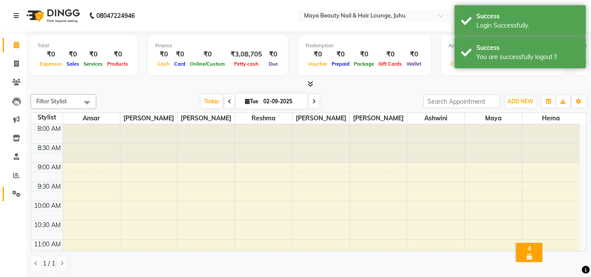
click at [13, 199] on link "Settings" at bounding box center [13, 194] width 21 height 14
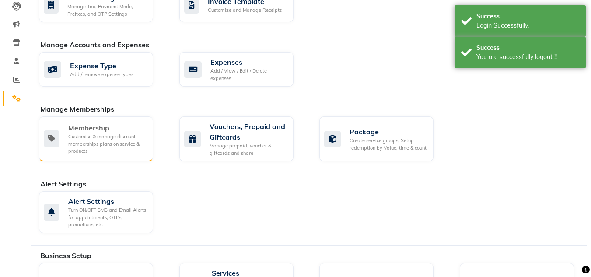
scroll to position [104, 0]
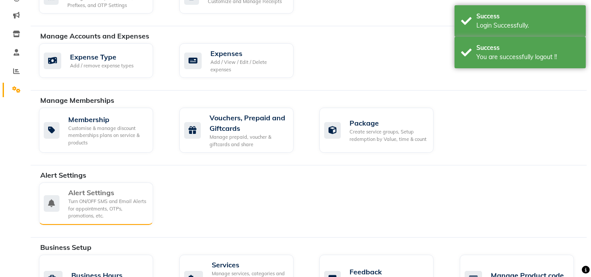
click at [103, 192] on div "Alert Settings" at bounding box center [107, 192] width 78 height 11
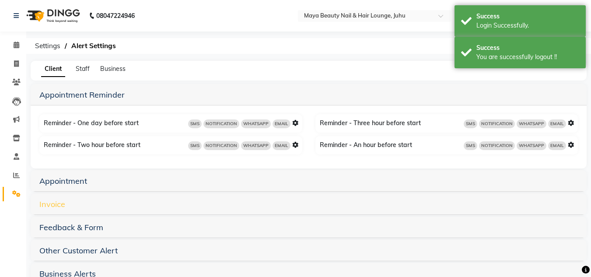
click at [63, 204] on link "Invoice" at bounding box center [52, 204] width 26 height 10
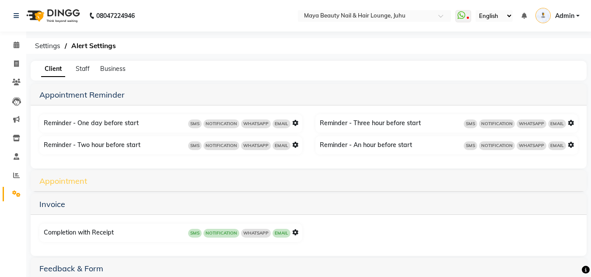
click at [74, 183] on link "Appointment" at bounding box center [63, 181] width 48 height 10
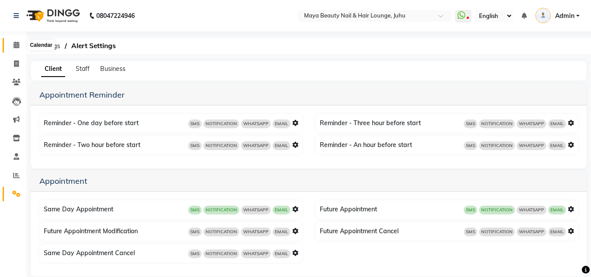
click at [20, 41] on span at bounding box center [16, 45] width 15 height 10
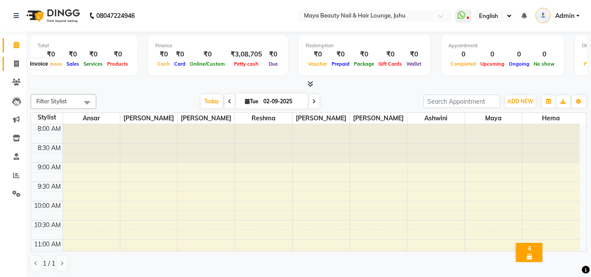
click at [16, 64] on icon at bounding box center [16, 63] width 5 height 7
select select "4023"
select select "service"
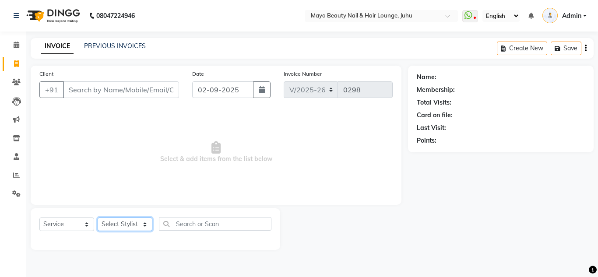
click at [138, 226] on select "Select Stylist Ana Ansar Ashwini Hema Laxmi Mavis Maya Reshma Rita Usha" at bounding box center [125, 225] width 55 height 14
select select "20270"
click at [98, 218] on select "Select Stylist Ana Ansar Ashwini Hema Laxmi Mavis Maya Reshma Rita Usha" at bounding box center [125, 225] width 55 height 14
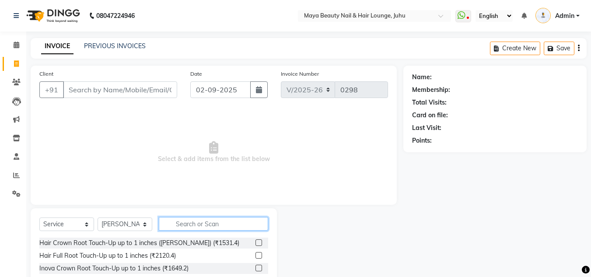
click at [183, 226] on input "text" at bounding box center [213, 224] width 109 height 14
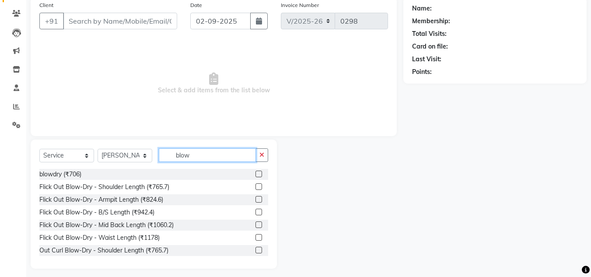
scroll to position [74, 0]
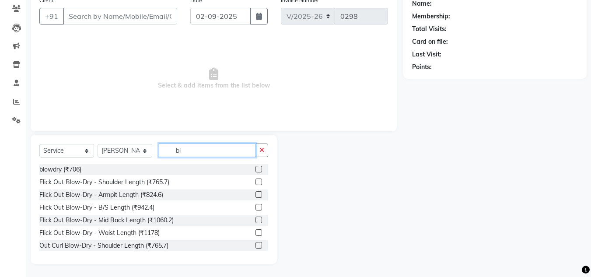
type input "b"
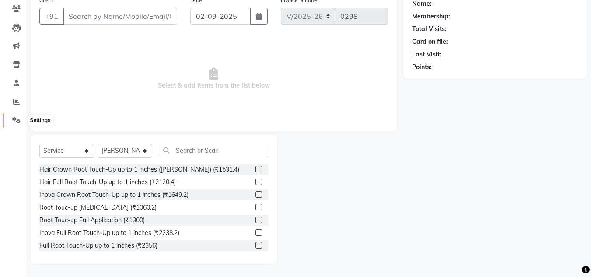
click at [18, 121] on icon at bounding box center [16, 120] width 8 height 7
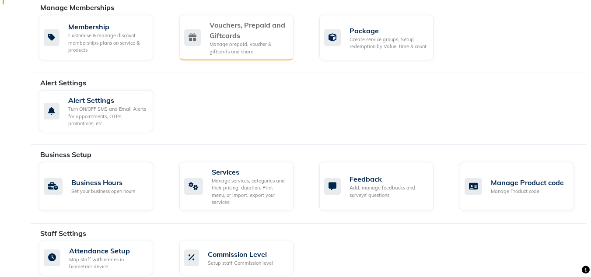
scroll to position [201, 0]
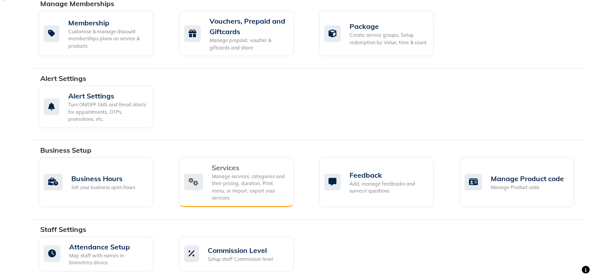
click at [236, 173] on div "Manage services, categories and their pricing, duration. Print menu, or import,…" at bounding box center [249, 187] width 75 height 29
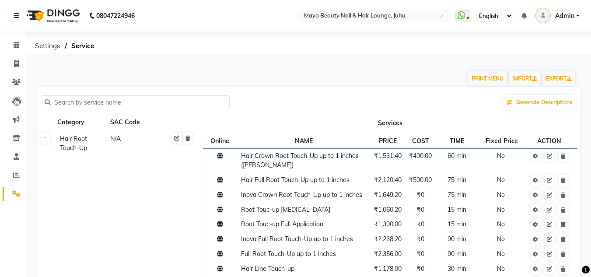
click at [46, 142] on link at bounding box center [45, 138] width 9 height 11
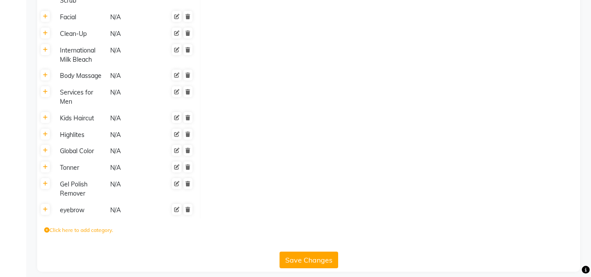
scroll to position [924, 0]
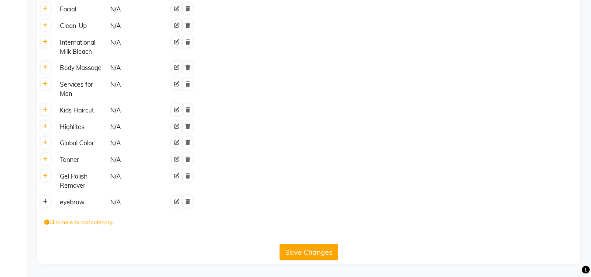
click at [42, 203] on link at bounding box center [45, 201] width 9 height 11
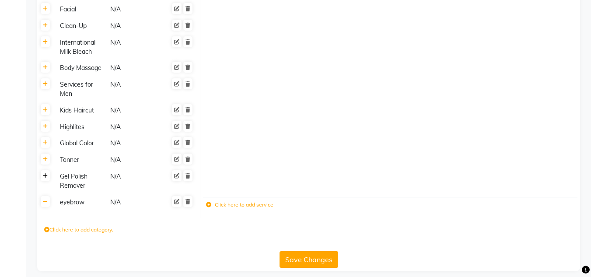
click at [45, 177] on icon at bounding box center [45, 175] width 5 height 5
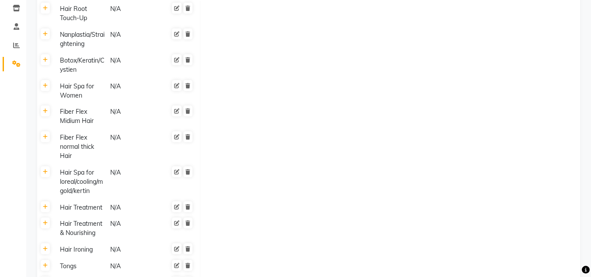
scroll to position [0, 0]
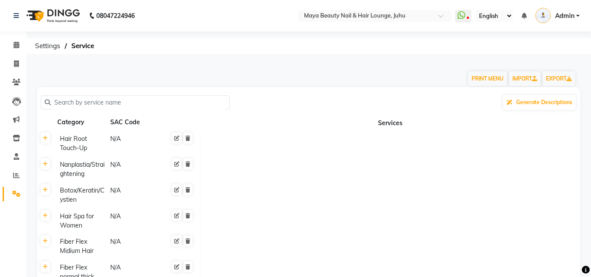
click at [182, 100] on input "text" at bounding box center [138, 103] width 175 height 14
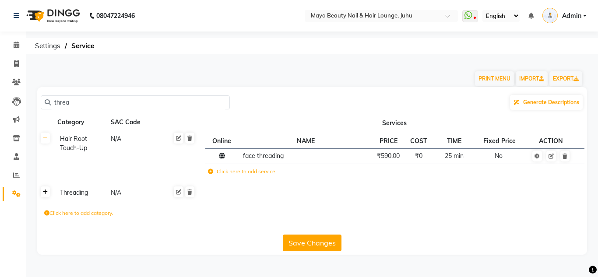
type input "threa"
click at [45, 190] on icon at bounding box center [45, 192] width 5 height 5
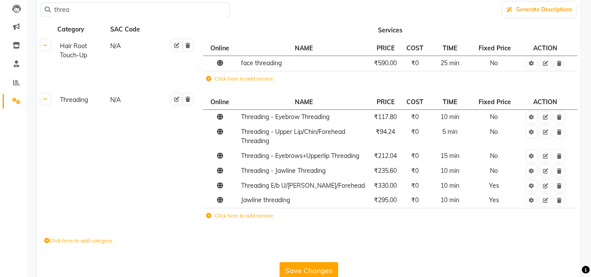
scroll to position [111, 0]
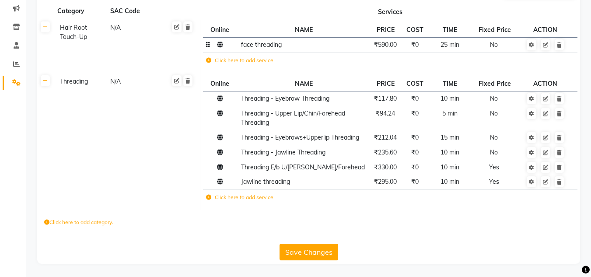
click at [284, 46] on td "face threading" at bounding box center [303, 44] width 131 height 15
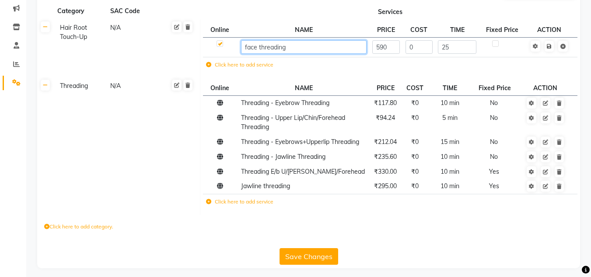
click at [284, 46] on input "face threading" at bounding box center [304, 47] width 126 height 14
click at [210, 201] on label "Click here to add service" at bounding box center [239, 202] width 67 height 8
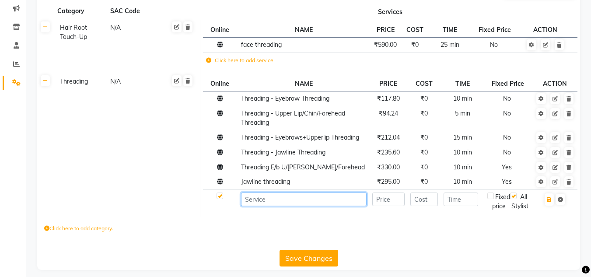
click at [256, 200] on input at bounding box center [304, 200] width 126 height 14
paste input "face threading"
click at [247, 199] on input "face threading" at bounding box center [304, 200] width 126 height 14
type input "Face Threading"
click at [389, 203] on input "number" at bounding box center [389, 200] width 32 height 14
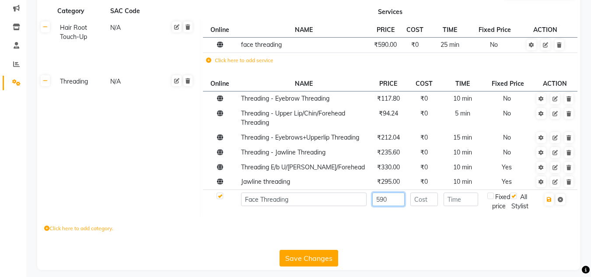
type input "590"
click at [463, 201] on input "number" at bounding box center [461, 200] width 35 height 14
type input "25"
click at [550, 203] on button "button" at bounding box center [549, 199] width 9 height 12
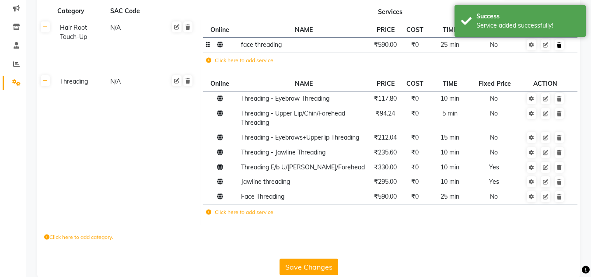
click at [558, 45] on icon at bounding box center [559, 44] width 5 height 5
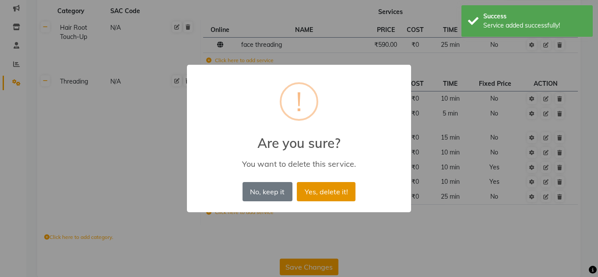
click at [336, 190] on button "Yes, delete it!" at bounding box center [326, 191] width 59 height 19
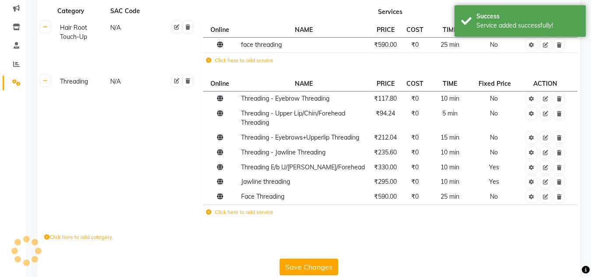
click at [310, 265] on main "PRINT MENU IMPORT EXPORT threa Generate Descriptions Category SAC Code Services…" at bounding box center [308, 121] width 565 height 342
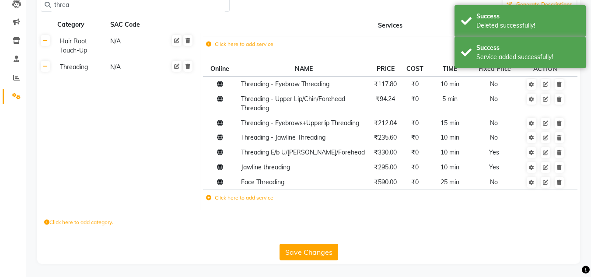
click at [306, 249] on button "Save Changes" at bounding box center [309, 252] width 59 height 17
click at [496, 27] on div "Service Updated Successfully" at bounding box center [528, 25] width 103 height 9
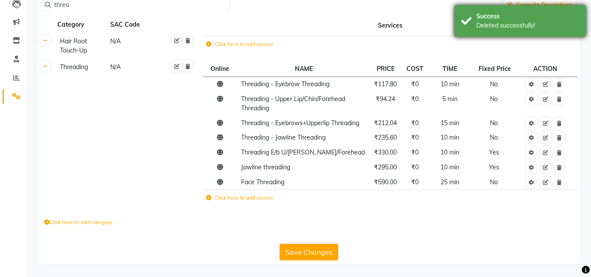
click at [483, 33] on div "Success Deleted successfully!" at bounding box center [520, 21] width 131 height 32
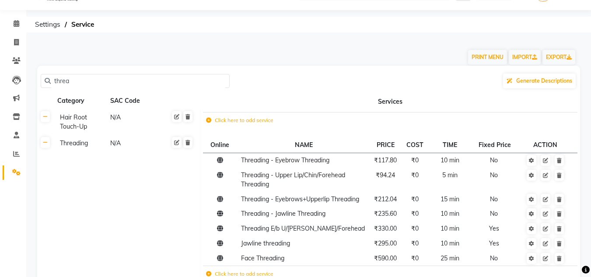
scroll to position [21, 0]
click at [76, 84] on input "threa" at bounding box center [138, 82] width 175 height 14
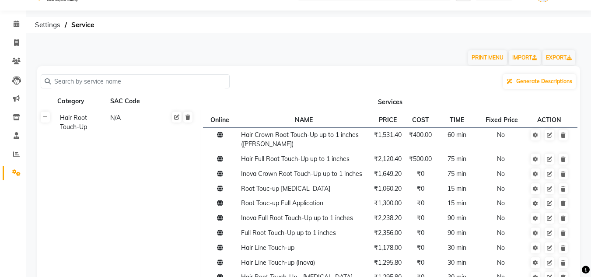
click at [47, 114] on link at bounding box center [45, 117] width 9 height 11
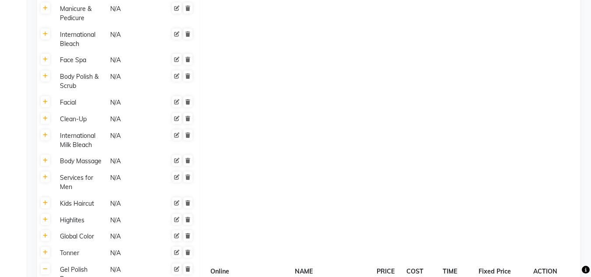
scroll to position [974, 0]
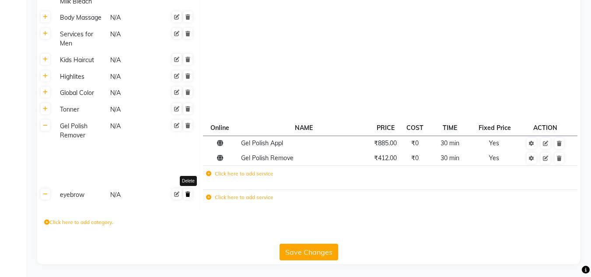
click at [186, 195] on icon at bounding box center [188, 194] width 5 height 5
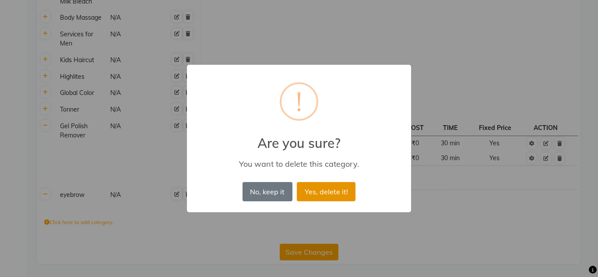
click at [316, 188] on button "Yes, delete it!" at bounding box center [326, 191] width 59 height 19
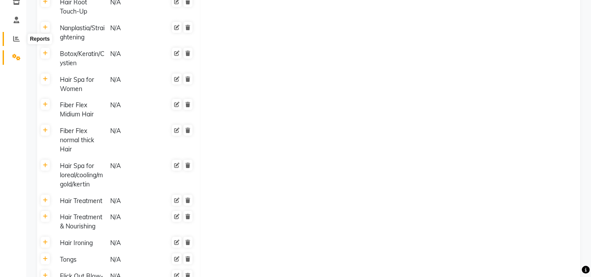
scroll to position [0, 0]
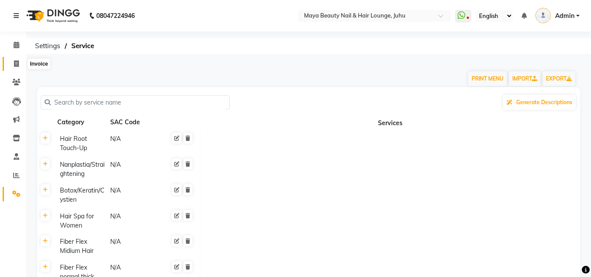
click at [21, 65] on span at bounding box center [16, 64] width 15 height 10
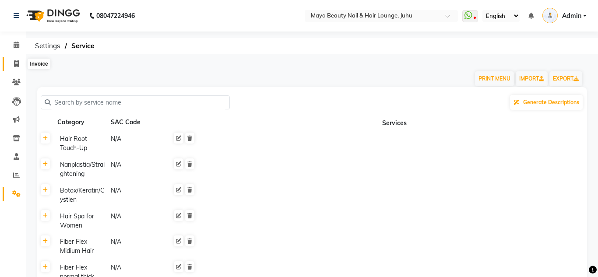
select select "4023"
select select "service"
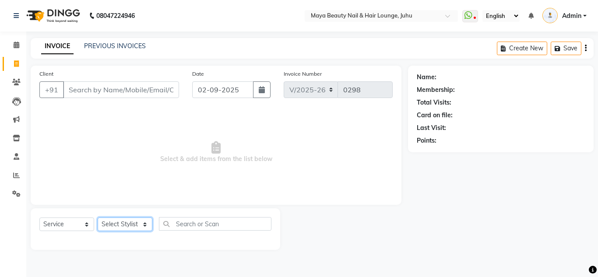
click at [132, 222] on select "Select Stylist Ana Ansar Ashwini Hema Laxmi Mavis Maya Reshma Rita Usha" at bounding box center [125, 225] width 55 height 14
select select "20270"
click at [98, 218] on select "Select Stylist Ana Ansar Ashwini Hema Laxmi Mavis Maya Reshma Rita Usha" at bounding box center [125, 225] width 55 height 14
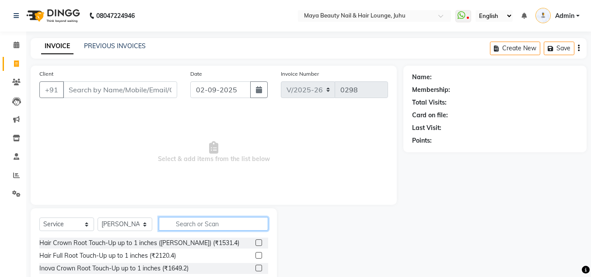
click at [201, 222] on input "text" at bounding box center [213, 224] width 109 height 14
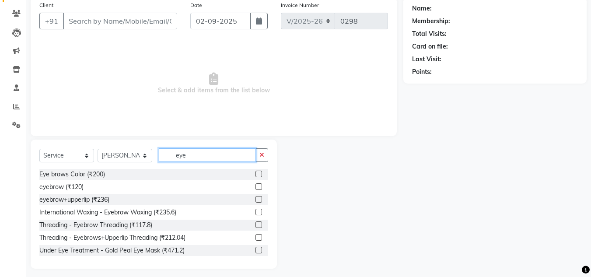
scroll to position [70, 0]
type input "e"
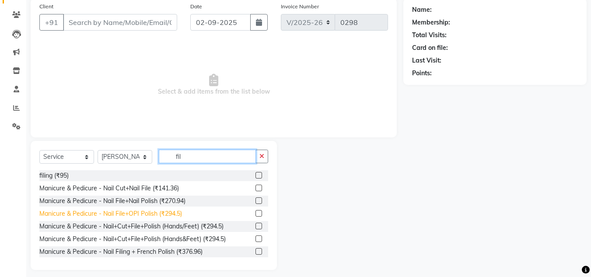
scroll to position [67, 0]
type input "f"
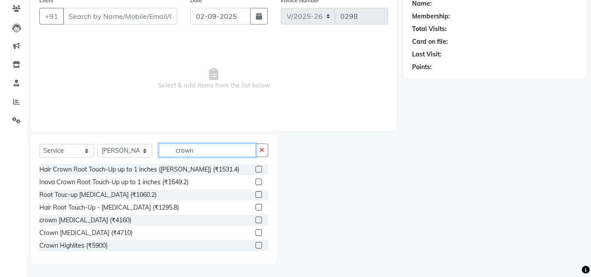
scroll to position [0, 0]
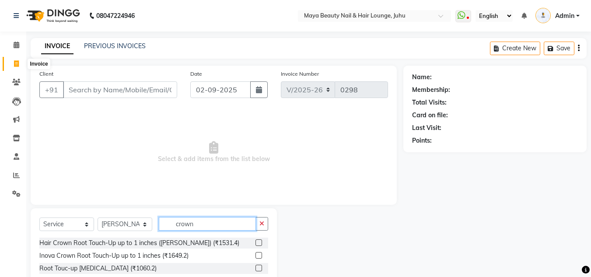
type input "crown"
click at [19, 62] on span at bounding box center [16, 64] width 15 height 10
select select "service"
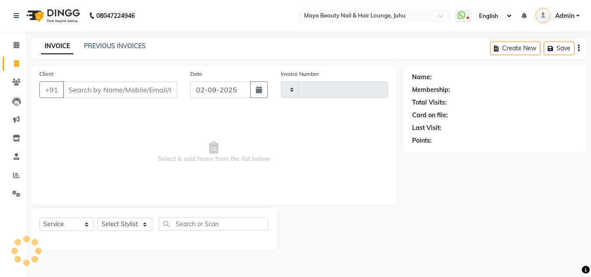
type input "0298"
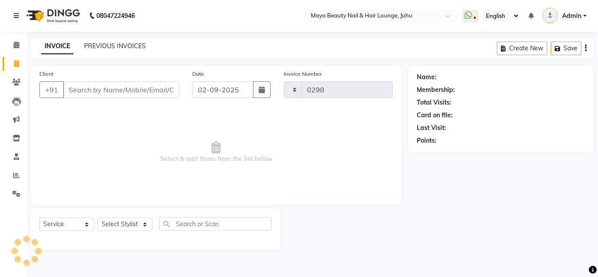
select select "4023"
click at [145, 225] on select "Select Stylist Ana Ansar Ashwini Hema Laxmi Mavis Maya Reshma Rita Usha" at bounding box center [125, 225] width 55 height 14
select select "78461"
click at [98, 218] on select "Select Stylist Ana Ansar Ashwini Hema Laxmi Mavis Maya Reshma Rita Usha" at bounding box center [125, 225] width 55 height 14
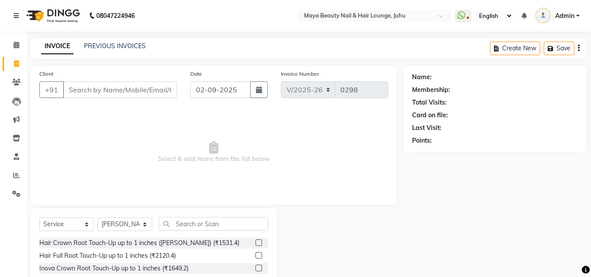
click at [256, 241] on label at bounding box center [259, 242] width 7 height 7
click at [256, 241] on input "checkbox" at bounding box center [259, 243] width 6 height 6
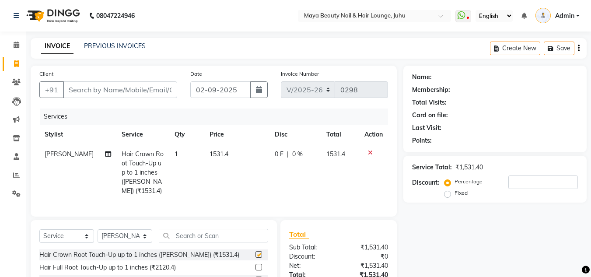
checkbox input "false"
click at [218, 154] on span "1531.4" at bounding box center [219, 154] width 19 height 8
select select "78461"
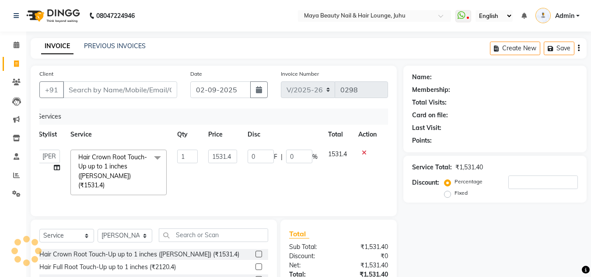
scroll to position [0, 6]
drag, startPoint x: 490, startPoint y: 0, endPoint x: 374, endPoint y: 77, distance: 139.0
click at [374, 77] on div "Invoice Number V/2025 V/2025-26 0298" at bounding box center [334, 87] width 121 height 36
click at [14, 44] on icon at bounding box center [17, 45] width 6 height 7
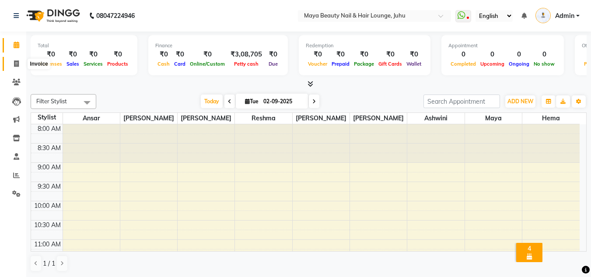
click at [11, 62] on span at bounding box center [16, 64] width 15 height 10
select select "service"
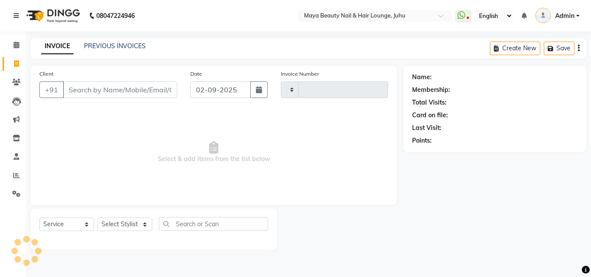
type input "0298"
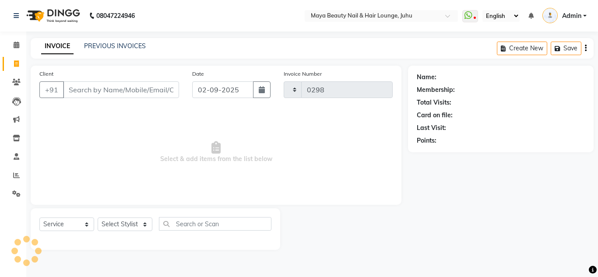
select select "4023"
click at [130, 47] on link "PREVIOUS INVOICES" at bounding box center [115, 46] width 62 height 8
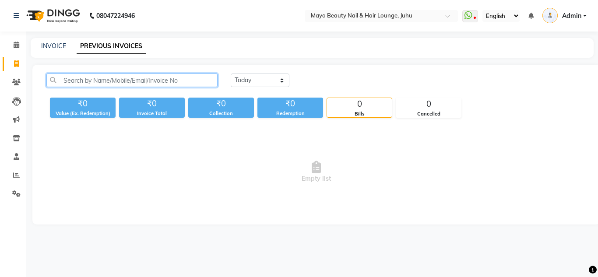
click at [124, 81] on input "text" at bounding box center [131, 81] width 171 height 14
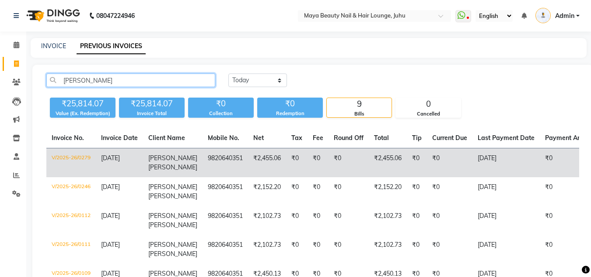
type input "jigna"
click at [228, 163] on td "9820640351" at bounding box center [226, 162] width 46 height 29
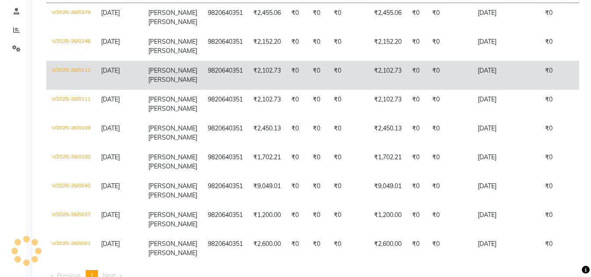
scroll to position [146, 0]
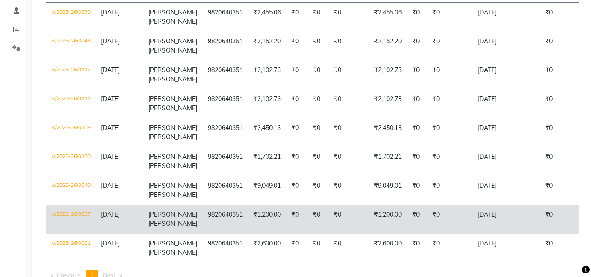
click at [268, 214] on td "₹1,200.00" at bounding box center [267, 219] width 38 height 29
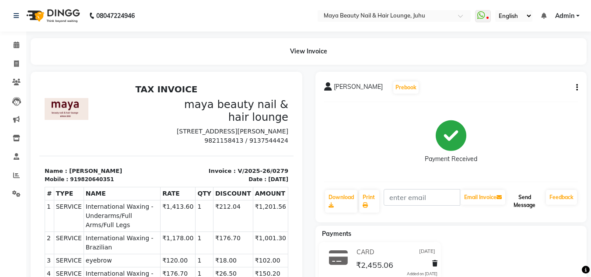
click at [522, 199] on button "Send Message" at bounding box center [524, 201] width 35 height 23
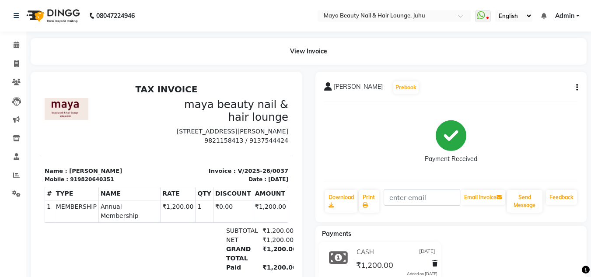
drag, startPoint x: 249, startPoint y: 190, endPoint x: 274, endPoint y: 190, distance: 24.5
click at [274, 183] on div "[DATE]" at bounding box center [278, 180] width 20 height 8
click at [521, 197] on button "Send Message" at bounding box center [524, 201] width 35 height 23
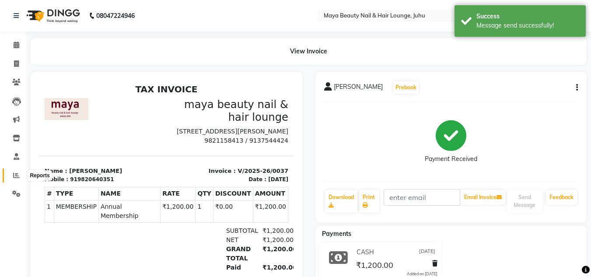
click at [20, 171] on span at bounding box center [16, 176] width 15 height 10
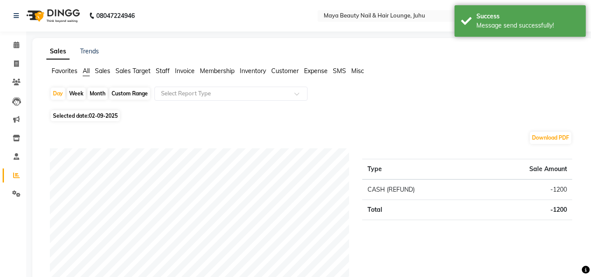
click at [340, 70] on span "SMS" at bounding box center [339, 71] width 13 height 8
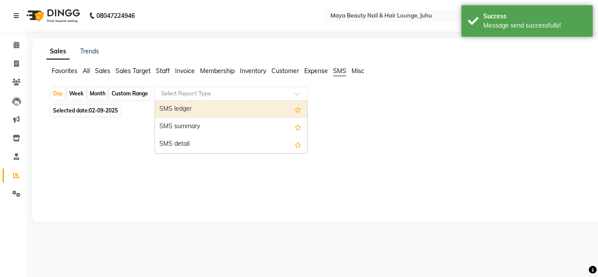
click at [257, 95] on input "text" at bounding box center [222, 93] width 126 height 9
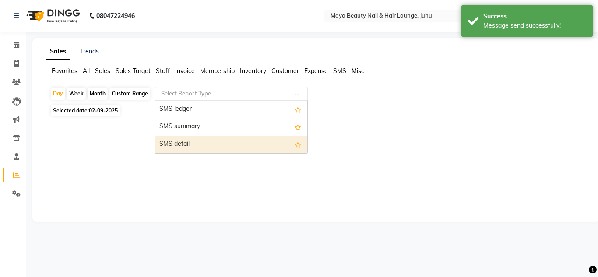
click at [206, 141] on div "SMS detail" at bounding box center [231, 145] width 152 height 18
select select "full_report"
select select "csv"
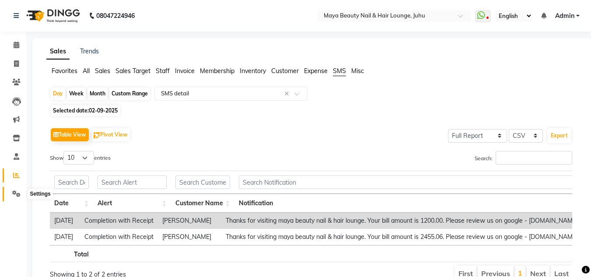
click at [14, 194] on icon at bounding box center [16, 193] width 8 height 7
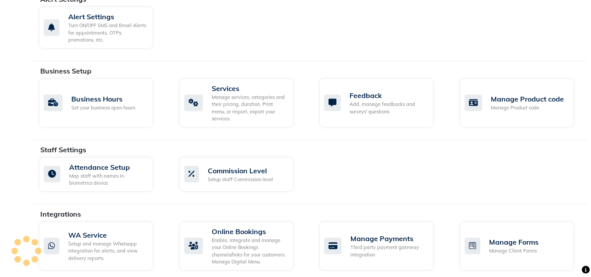
scroll to position [343, 0]
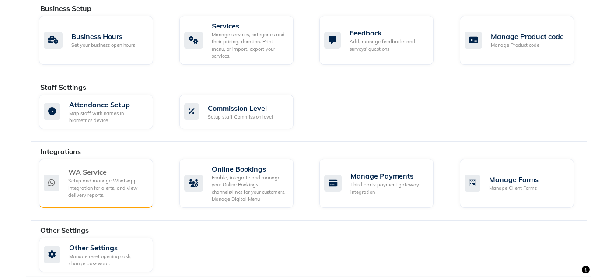
click at [101, 167] on div "WA Service" at bounding box center [107, 172] width 78 height 11
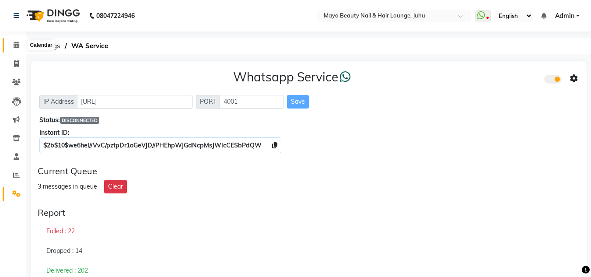
click at [17, 42] on icon at bounding box center [17, 45] width 6 height 7
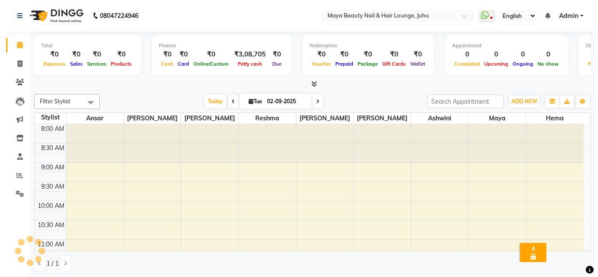
scroll to position [270, 0]
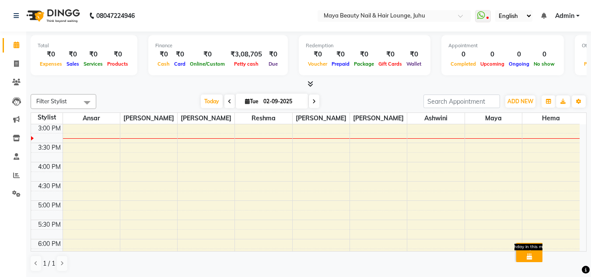
click at [530, 253] on icon at bounding box center [529, 256] width 5 height 6
click at [533, 253] on div "Birthday in this month" at bounding box center [529, 257] width 23 height 8
click at [531, 245] on div "4" at bounding box center [529, 249] width 23 height 8
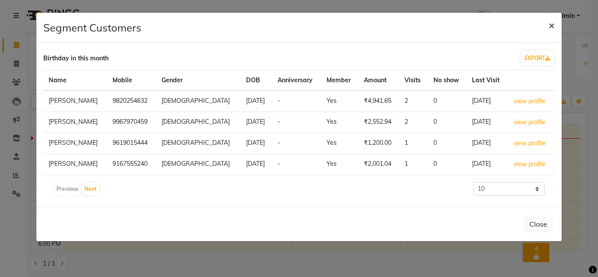
click at [552, 25] on span "×" at bounding box center [552, 24] width 6 height 13
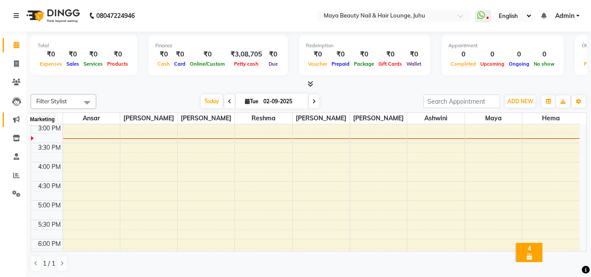
click at [18, 118] on icon at bounding box center [16, 119] width 7 height 7
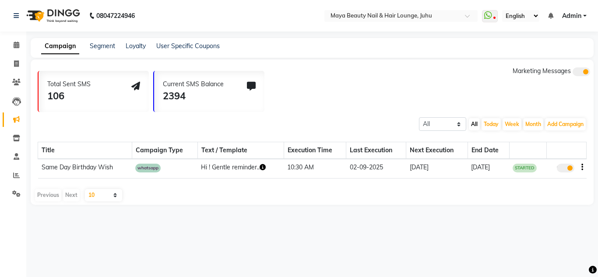
click at [582, 168] on icon "button" at bounding box center [582, 167] width 2 height 0
drag, startPoint x: 535, startPoint y: 182, endPoint x: 527, endPoint y: 180, distance: 8.2
click at [527, 180] on div "Title Campaign Type Text / Template Execution Time Last Execution Next Executio…" at bounding box center [312, 158] width 549 height 54
click at [561, 170] on span at bounding box center [566, 168] width 18 height 9
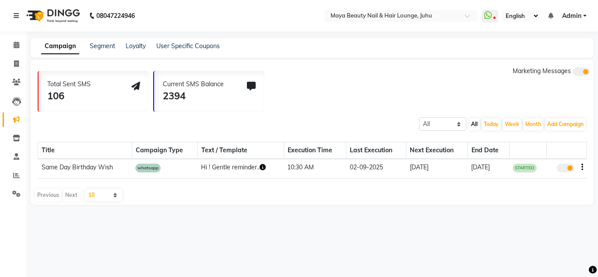
click at [566, 169] on input "true" at bounding box center [566, 169] width 0 height 0
click at [583, 167] on icon "button" at bounding box center [582, 167] width 2 height 0
click at [553, 166] on div "Edit" at bounding box center [561, 167] width 21 height 11
select select "3"
select select "41109"
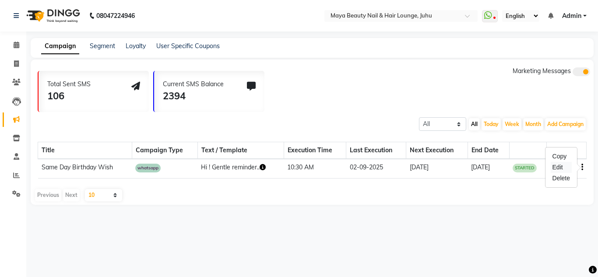
select select "2"
select select "630"
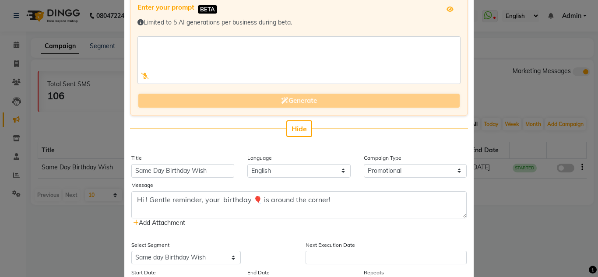
scroll to position [56, 0]
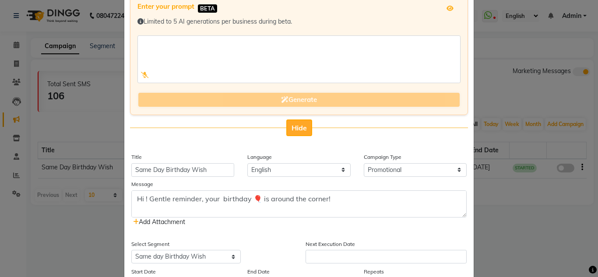
click at [297, 132] on button "Hide" at bounding box center [299, 128] width 26 height 17
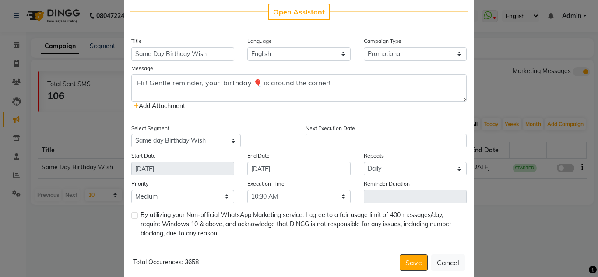
scroll to position [47, 0]
click at [134, 216] on label at bounding box center [134, 215] width 7 height 7
click at [134, 216] on input "checkbox" at bounding box center [134, 216] width 6 height 6
checkbox input "true"
click at [379, 145] on input "text" at bounding box center [386, 141] width 161 height 14
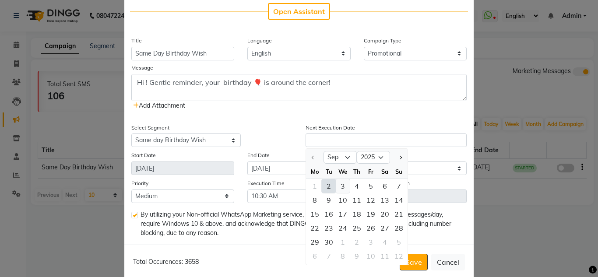
click at [342, 185] on div "3" at bounding box center [343, 186] width 14 height 14
type input "03-09-2025"
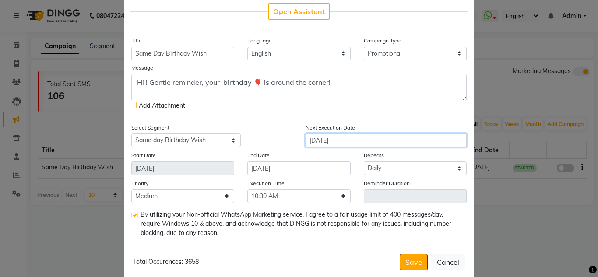
scroll to position [62, 0]
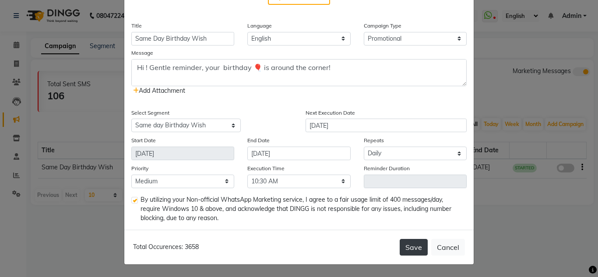
click at [406, 245] on button "Save" at bounding box center [414, 247] width 28 height 17
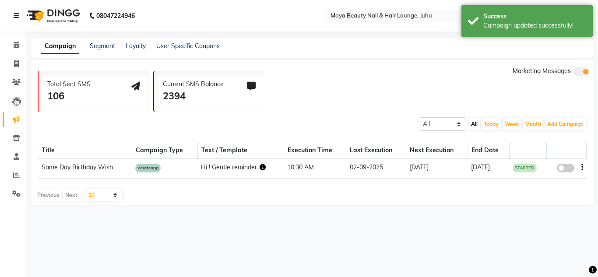
click at [566, 169] on span at bounding box center [566, 168] width 18 height 9
click at [569, 169] on input "false" at bounding box center [569, 169] width 0 height 0
select select "3"
select select "41109"
select select "2"
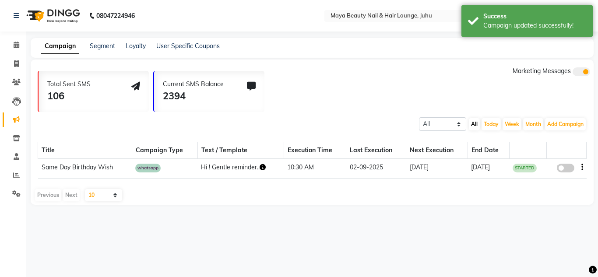
select select "2"
select select "630"
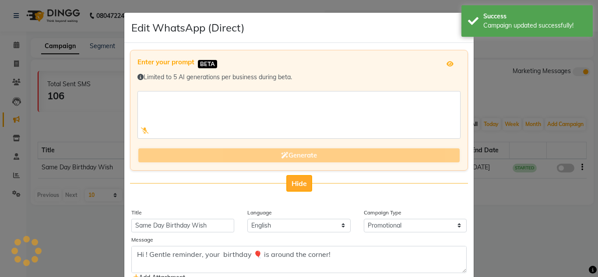
click at [299, 186] on span "Hide" at bounding box center [299, 183] width 15 height 9
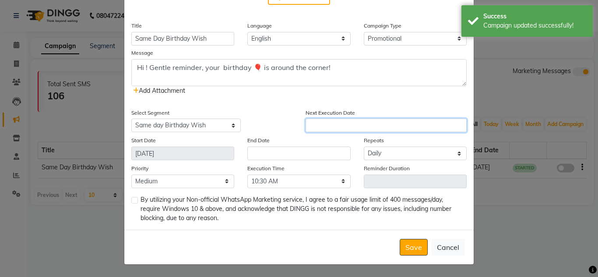
click at [346, 119] on input "text" at bounding box center [386, 126] width 161 height 14
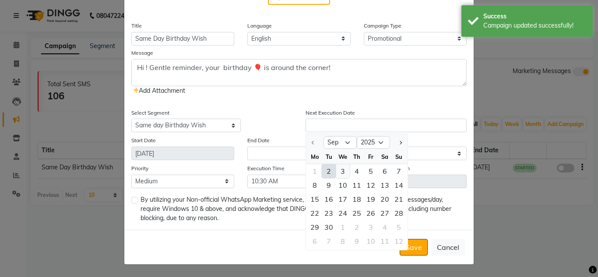
click at [340, 173] on div "3" at bounding box center [343, 171] width 14 height 14
type input "03-09-2025"
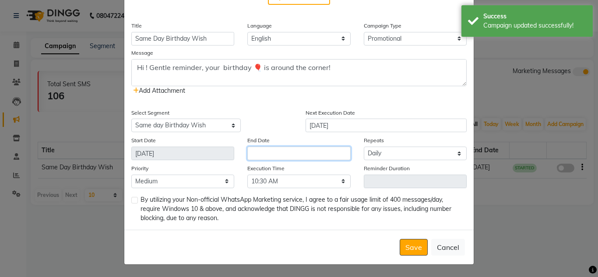
click at [266, 151] on input "text" at bounding box center [298, 154] width 103 height 14
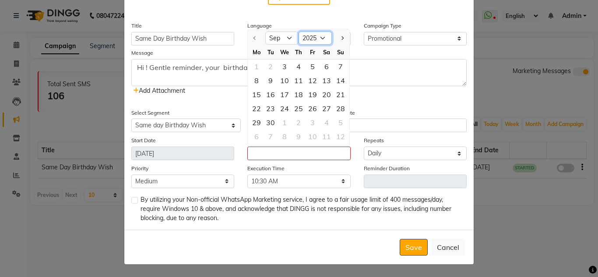
click at [320, 37] on select "2025 2026 2027 2028 2029 2030 2031 2032 2033 2034 2035" at bounding box center [315, 38] width 33 height 13
select select "2035"
click at [299, 32] on select "2025 2026 2027 2028 2029 2030 2031 2032 2033 2034 2035" at bounding box center [315, 38] width 33 height 13
click at [341, 125] on div "30" at bounding box center [341, 123] width 14 height 14
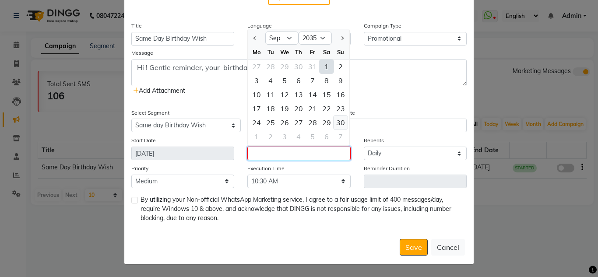
type input "30-09-2035"
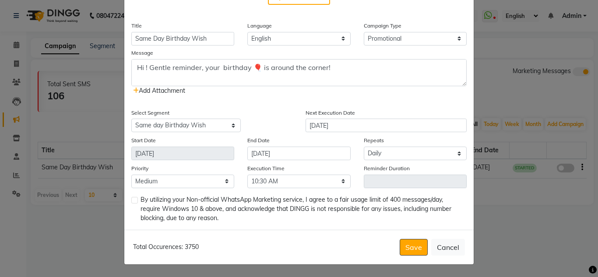
click at [131, 200] on label at bounding box center [134, 200] width 7 height 7
click at [131, 200] on input "checkbox" at bounding box center [134, 201] width 6 height 6
checkbox input "true"
click at [417, 252] on button "Save" at bounding box center [414, 247] width 28 height 17
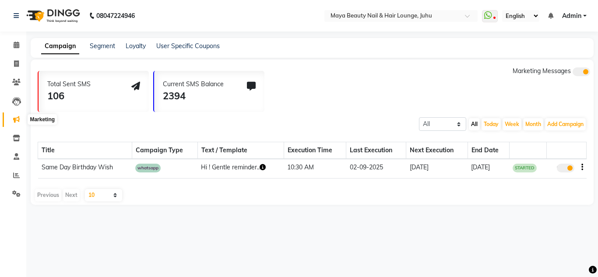
click at [14, 118] on icon at bounding box center [16, 119] width 7 height 7
click at [107, 44] on link "Segment" at bounding box center [102, 46] width 25 height 8
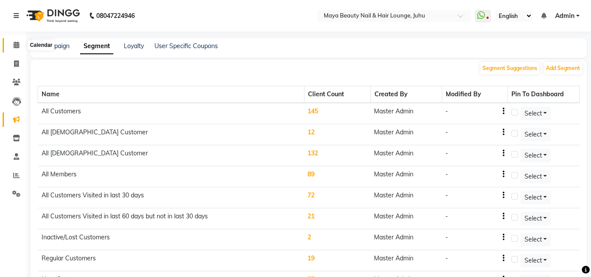
click at [21, 46] on span at bounding box center [16, 45] width 15 height 10
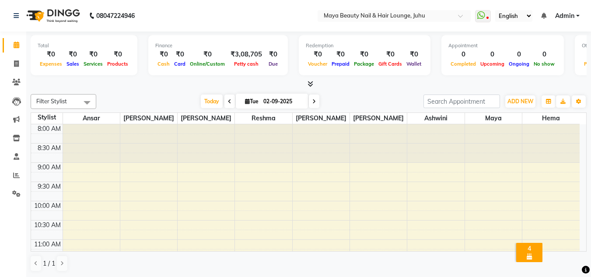
click at [531, 245] on div "4" at bounding box center [529, 249] width 23 height 8
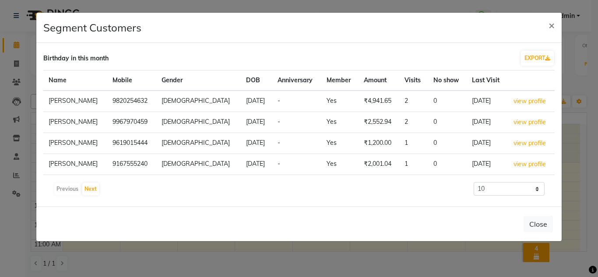
click at [241, 127] on td "1966-09-08" at bounding box center [257, 122] width 32 height 21
click at [241, 100] on td "1966-09-13" at bounding box center [257, 101] width 32 height 21
click at [241, 144] on td "1970-09-01" at bounding box center [257, 143] width 32 height 21
click at [551, 28] on span "×" at bounding box center [552, 24] width 6 height 13
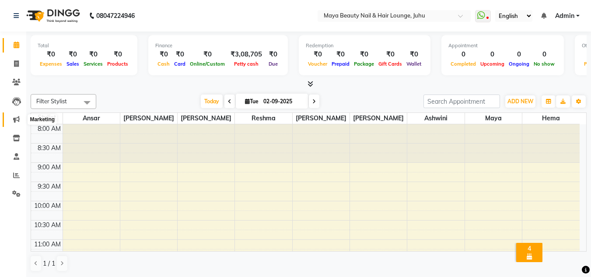
click at [18, 121] on icon at bounding box center [16, 119] width 7 height 7
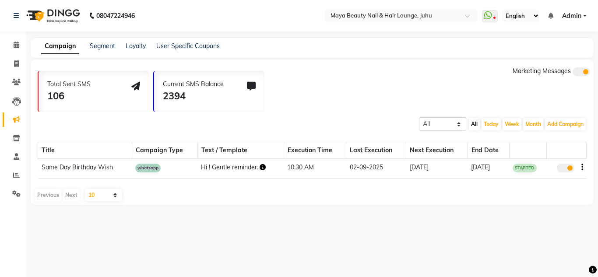
click at [262, 166] on icon "button" at bounding box center [263, 167] width 6 height 6
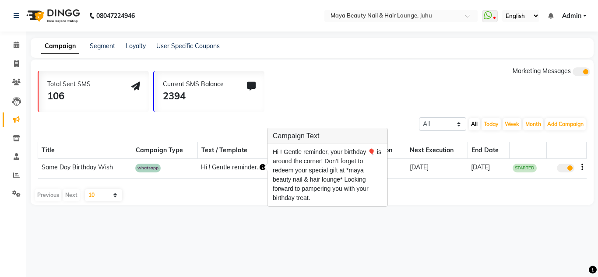
click at [303, 93] on div "Total Sent SMS 106 Current SMS Balance 2394 Marketing Messages" at bounding box center [316, 90] width 556 height 46
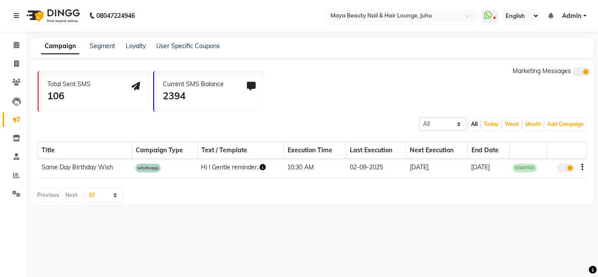
click at [582, 168] on icon "button" at bounding box center [582, 167] width 2 height 0
click at [552, 168] on div "Edit" at bounding box center [561, 167] width 21 height 11
select select "3"
select select "41109"
select select "2"
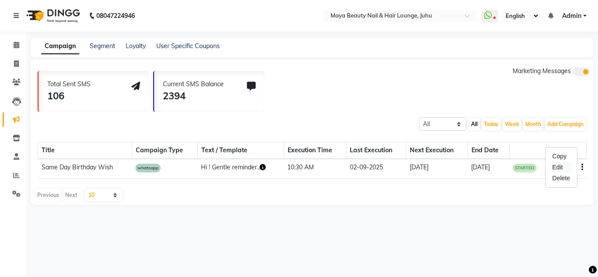
select select "2"
select select "630"
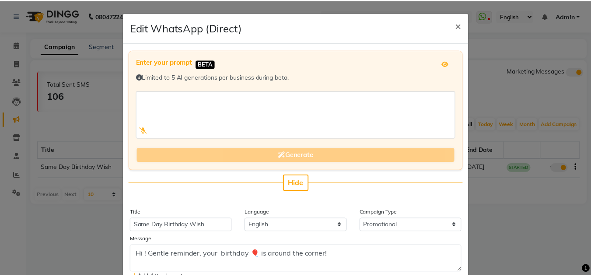
scroll to position [187, 0]
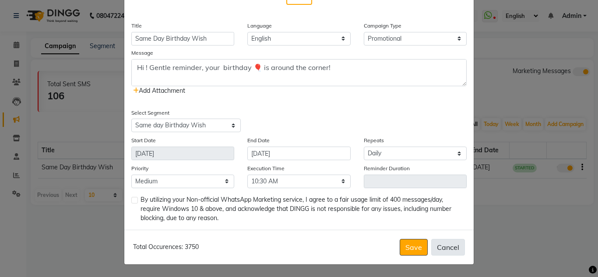
click at [436, 246] on button "Cancel" at bounding box center [448, 247] width 34 height 17
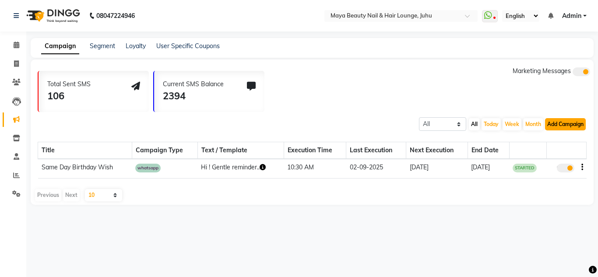
click at [571, 121] on button "Add Campaign" at bounding box center [565, 124] width 41 height 12
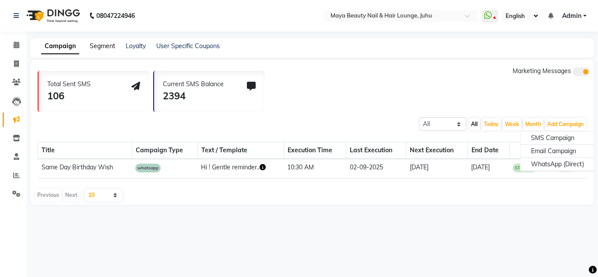
click at [91, 44] on link "Segment" at bounding box center [102, 46] width 25 height 8
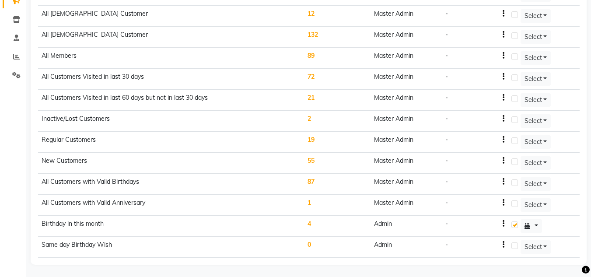
scroll to position [120, 0]
click at [504, 244] on icon "button" at bounding box center [504, 244] width 2 height 0
click at [429, 254] on td "Admin" at bounding box center [406, 246] width 71 height 21
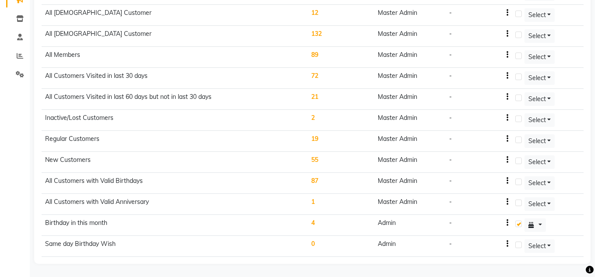
scroll to position [0, 0]
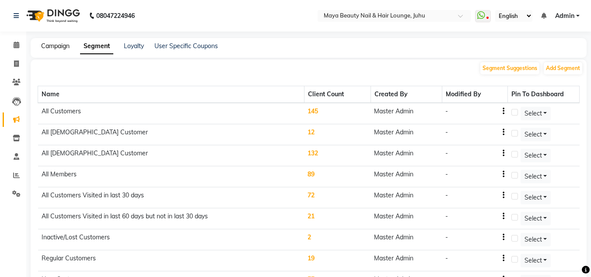
click at [56, 49] on link "Campaign" at bounding box center [55, 46] width 28 height 8
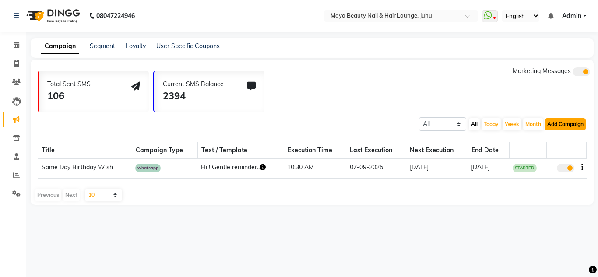
click at [568, 126] on button "Add Campaign" at bounding box center [565, 124] width 41 height 12
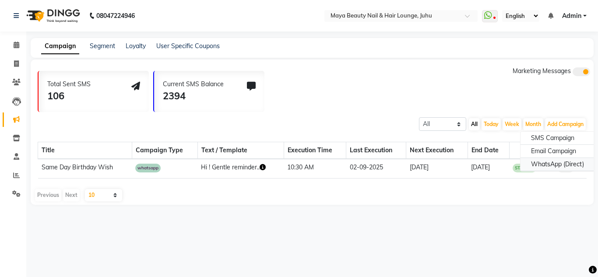
click at [551, 168] on div "WhatsApp (Direct)" at bounding box center [558, 164] width 74 height 13
select select "2"
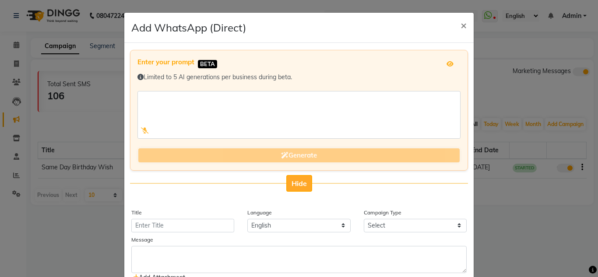
click at [299, 176] on button "Hide" at bounding box center [299, 183] width 26 height 17
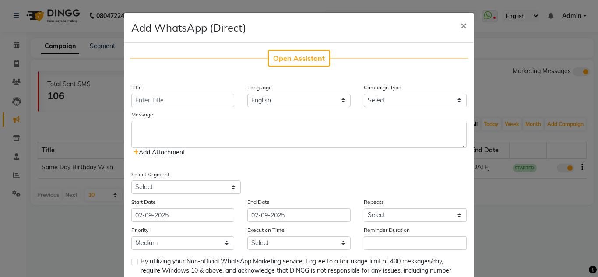
scroll to position [62, 0]
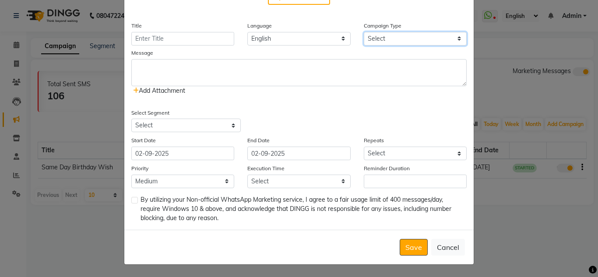
click at [382, 37] on select "Select Birthday Anniversary Promotional Service reminder" at bounding box center [415, 39] width 103 height 14
select select "1"
click at [364, 32] on select "Select Birthday Anniversary Promotional Service reminder" at bounding box center [415, 39] width 103 height 14
select select "2"
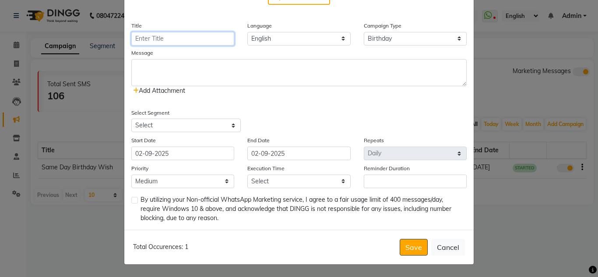
click at [201, 42] on input "Title" at bounding box center [182, 39] width 103 height 14
type input "Same Day Birthday Wish"
click at [301, 42] on select "English" at bounding box center [298, 39] width 103 height 14
click at [100, 214] on ngb-modal-window "Add WhatsApp (Direct) × Open Assistant Title Same Day Birthday Wish Language En…" at bounding box center [299, 138] width 598 height 277
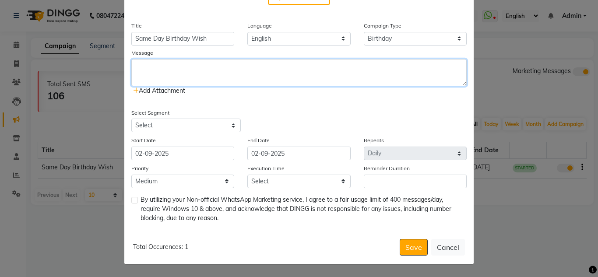
click at [197, 63] on textarea at bounding box center [298, 72] width 335 height 27
paste textarea "🎉 Happy Birthday! 🎉 Wishing you a beautiful day, filled with joy and a little e…"
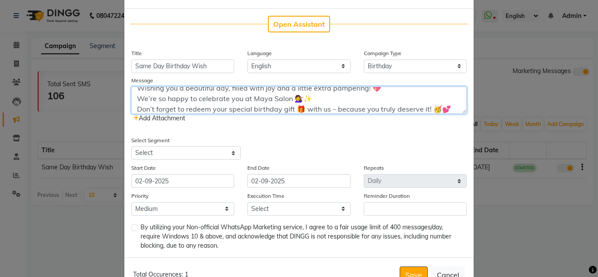
scroll to position [34, 0]
click at [221, 96] on textarea "🎉 Happy Birthday! 🎉 Wishing you a beautiful day, filled with joy and a little e…" at bounding box center [298, 100] width 335 height 27
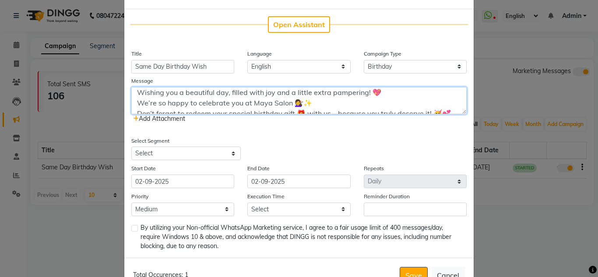
scroll to position [3, 0]
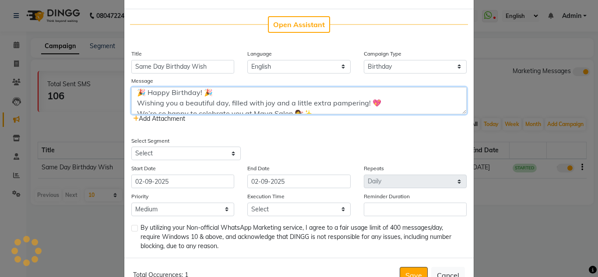
click at [143, 94] on textarea "🎉 Happy Birthday! 🎉 Wishing you a beautiful day, filled with joy and a little e…" at bounding box center [298, 100] width 335 height 27
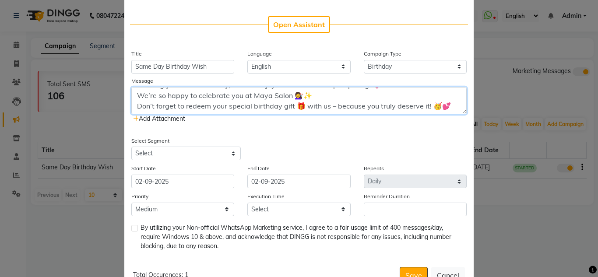
click at [247, 96] on textarea "🎉 *Happy Birthday!* 🎉 Wishing you a beautiful day, filled with joy and a little…" at bounding box center [298, 100] width 335 height 27
type textarea "🎉 *Happy Birthday!* 🎉 Wishing you a beautiful day, filled with joy and a little…"
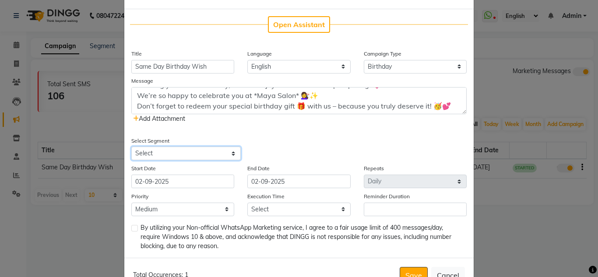
click at [143, 150] on select "Select All Customers All Male Customer All Female Customer All Members All Cust…" at bounding box center [185, 154] width 109 height 14
select select "41109"
click at [131, 147] on select "Select All Customers All Male Customer All Female Customer All Members All Cust…" at bounding box center [185, 154] width 109 height 14
click at [221, 180] on input "02-09-2025" at bounding box center [182, 182] width 103 height 14
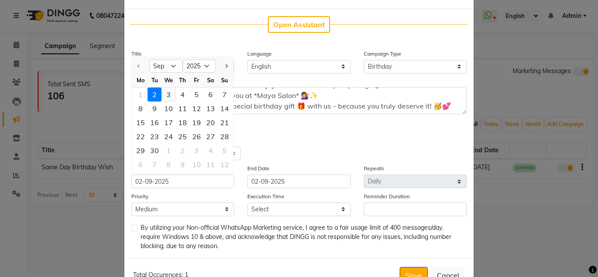
click at [167, 96] on div "3" at bounding box center [169, 95] width 14 height 14
type input "03-09-2025"
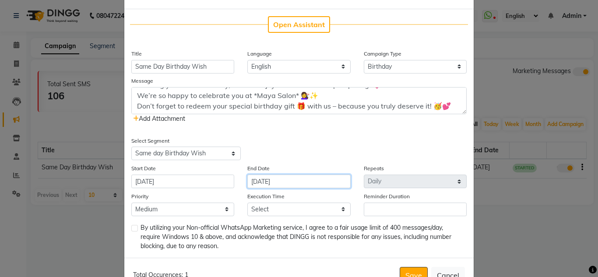
click at [274, 183] on input "03-09-2025" at bounding box center [298, 182] width 103 height 14
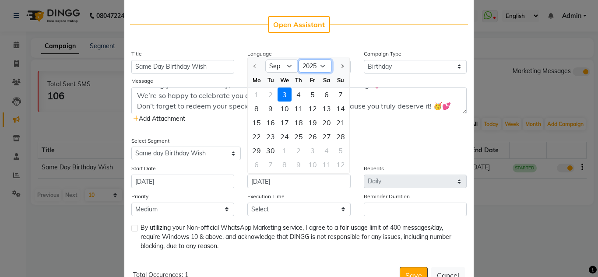
click at [321, 65] on select "2025 2026 2027 2028 2029 2030 2031 2032 2033 2034 2035" at bounding box center [315, 66] width 33 height 13
select select "2035"
click at [299, 60] on select "2025 2026 2027 2028 2029 2030 2031 2032 2033 2034 2035" at bounding box center [315, 66] width 33 height 13
click at [337, 151] on div "30" at bounding box center [341, 151] width 14 height 14
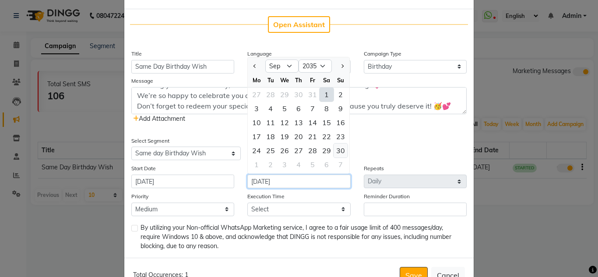
type input "30-09-2035"
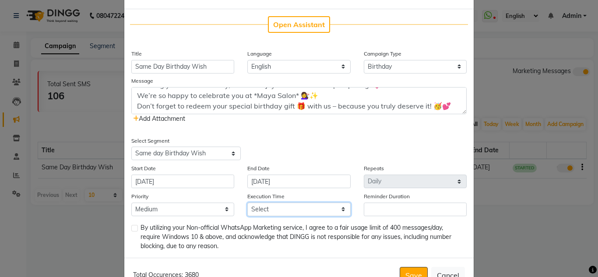
click at [301, 208] on select "Select 09:00 AM 09:15 AM 09:30 AM 09:45 AM 10:00 AM 10:15 AM 10:30 AM 10:45 AM …" at bounding box center [298, 210] width 103 height 14
select select "630"
click at [247, 203] on select "Select 09:00 AM 09:15 AM 09:30 AM 09:45 AM 10:00 AM 10:15 AM 10:30 AM 10:45 AM …" at bounding box center [298, 210] width 103 height 14
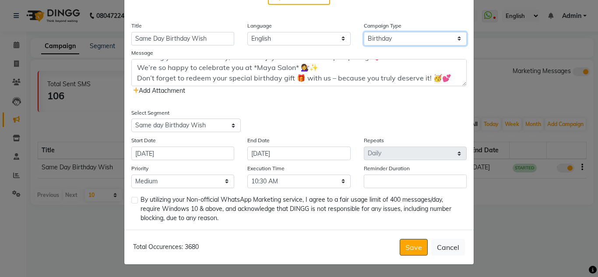
click at [389, 40] on select "Select Birthday Anniversary Promotional Service reminder" at bounding box center [415, 39] width 103 height 14
select select "3"
click at [364, 32] on select "Select Birthday Anniversary Promotional Service reminder" at bounding box center [415, 39] width 103 height 14
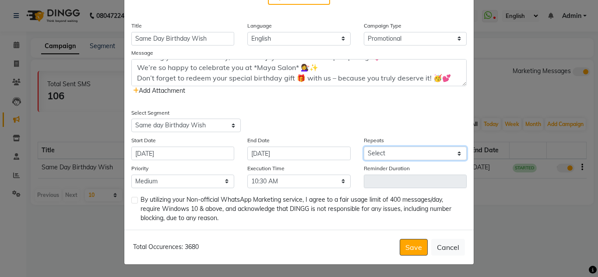
click at [383, 153] on select "Select Once Daily Alternate Day Weekly Monthly Yearly" at bounding box center [415, 154] width 103 height 14
select select "1"
click at [364, 147] on select "Select Once Daily Alternate Day Weekly Monthly Yearly" at bounding box center [415, 154] width 103 height 14
click at [131, 200] on label at bounding box center [134, 200] width 7 height 7
click at [131, 200] on input "checkbox" at bounding box center [134, 201] width 6 height 6
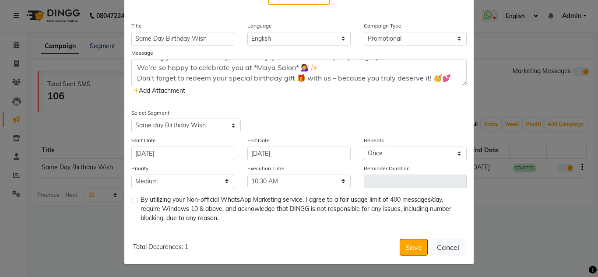
checkbox input "true"
click at [377, 148] on select "Select Once Daily Alternate Day Weekly Monthly Yearly" at bounding box center [415, 154] width 103 height 14
select select "2"
click at [364, 147] on select "Select Once Daily Alternate Day Weekly Monthly Yearly" at bounding box center [415, 154] width 103 height 14
click at [415, 250] on button "Save" at bounding box center [414, 247] width 28 height 17
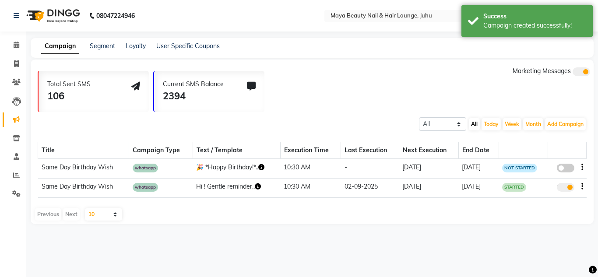
click at [565, 189] on span at bounding box center [566, 187] width 18 height 9
click at [566, 189] on input "true" at bounding box center [566, 189] width 0 height 0
click at [563, 168] on span at bounding box center [566, 168] width 18 height 9
click at [569, 169] on input "false" at bounding box center [569, 169] width 0 height 0
select select "3"
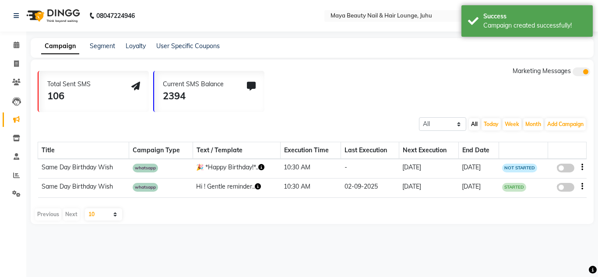
select select "41109"
select select "2"
select select "630"
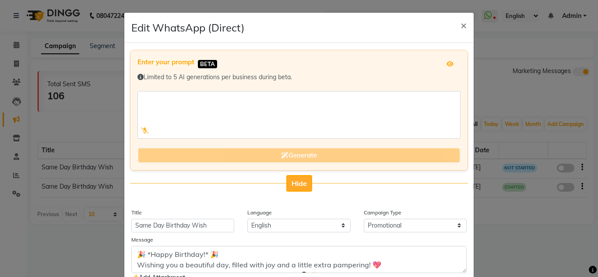
click at [296, 181] on span "Hide" at bounding box center [299, 183] width 15 height 9
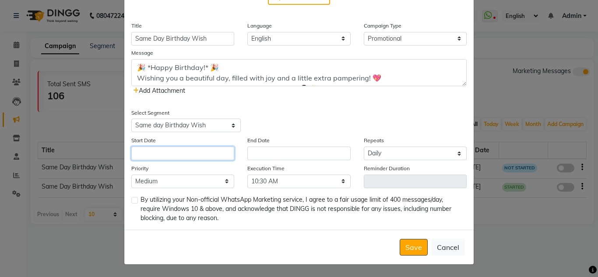
click at [186, 155] on input "text" at bounding box center [182, 154] width 103 height 14
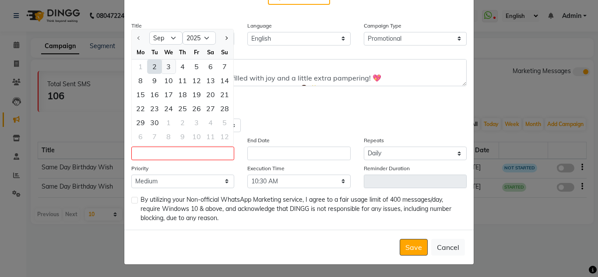
click at [165, 66] on div "3" at bounding box center [169, 67] width 14 height 14
type input "03-09-2025"
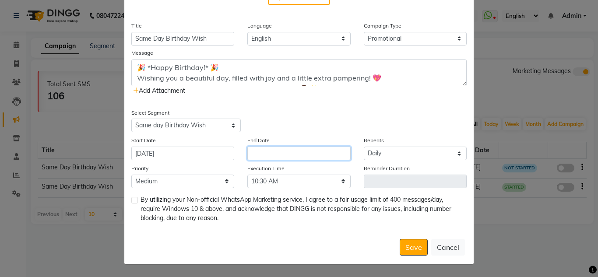
click at [269, 149] on input "text" at bounding box center [298, 154] width 103 height 14
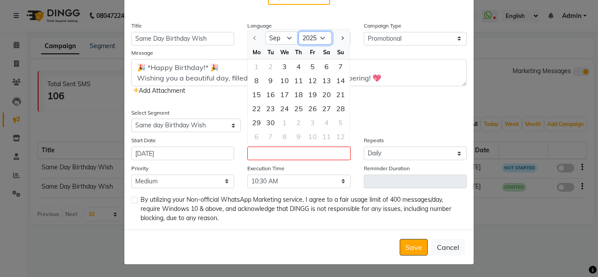
click at [316, 33] on select "2025 2026 2027 2028 2029 2030 2031 2032 2033 2034 2035" at bounding box center [315, 38] width 33 height 13
select select "2035"
click at [299, 32] on select "2025 2026 2027 2028 2029 2030 2031 2032 2033 2034 2035" at bounding box center [315, 38] width 33 height 13
click at [335, 123] on div "30" at bounding box center [341, 123] width 14 height 14
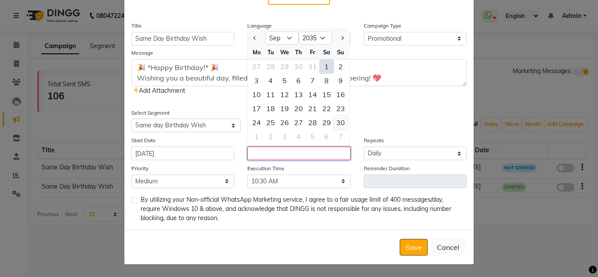
type input "30-09-2035"
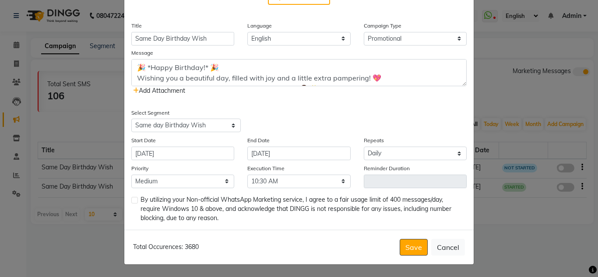
click at [133, 200] on label at bounding box center [134, 200] width 7 height 7
click at [133, 200] on input "checkbox" at bounding box center [134, 201] width 6 height 6
checkbox input "true"
click at [414, 250] on button "Save" at bounding box center [414, 247] width 28 height 17
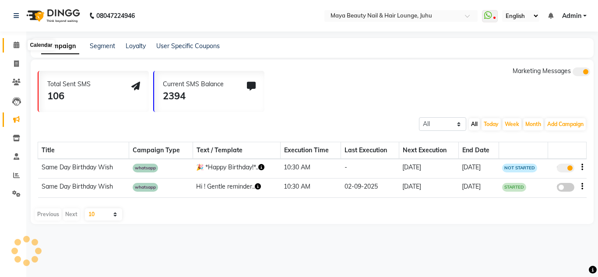
click at [14, 45] on icon at bounding box center [17, 45] width 6 height 7
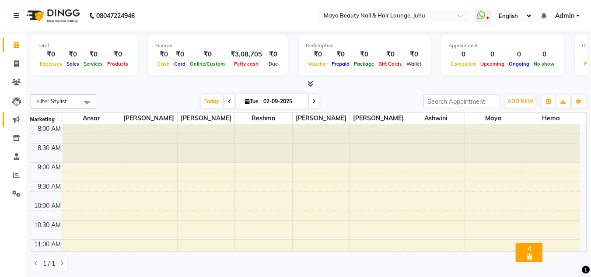
click at [19, 115] on span at bounding box center [16, 120] width 15 height 10
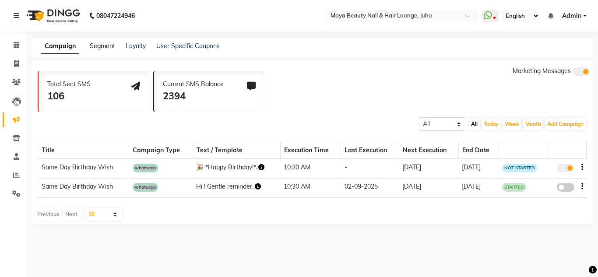
click at [98, 46] on link "Segment" at bounding box center [102, 46] width 25 height 8
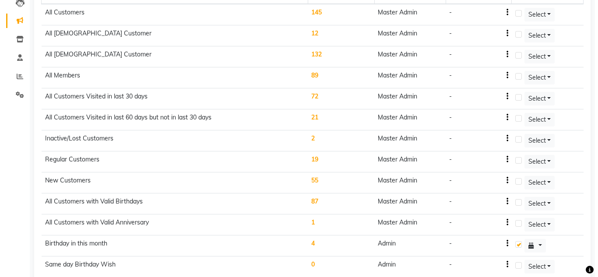
scroll to position [120, 0]
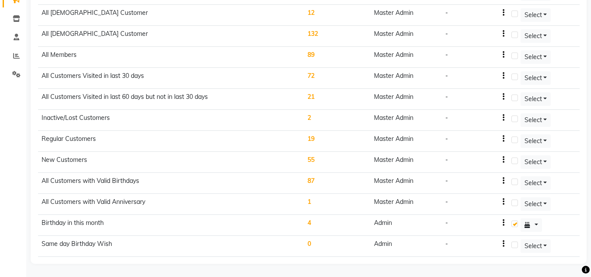
click at [313, 182] on td "87" at bounding box center [337, 183] width 67 height 21
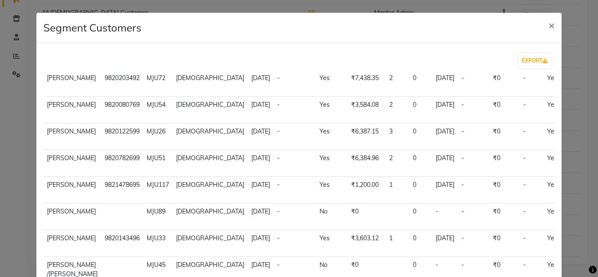
scroll to position [89, 0]
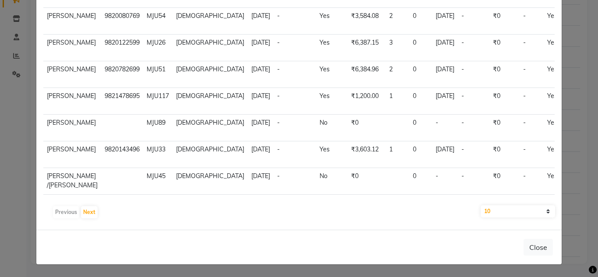
click at [485, 208] on select "10 50 100" at bounding box center [518, 211] width 74 height 12
select select "100"
click at [481, 205] on select "10 50 100" at bounding box center [518, 211] width 74 height 12
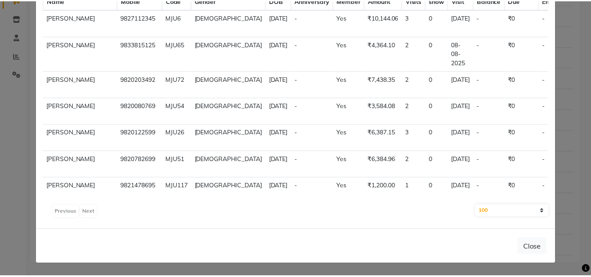
scroll to position [0, 0]
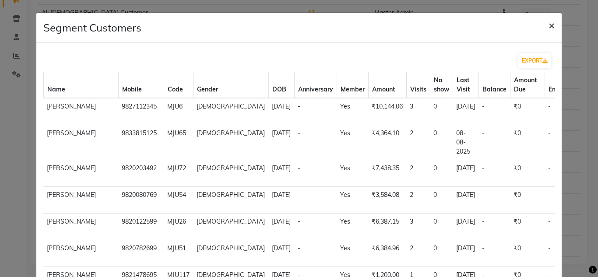
click at [549, 28] on span "×" at bounding box center [552, 24] width 6 height 13
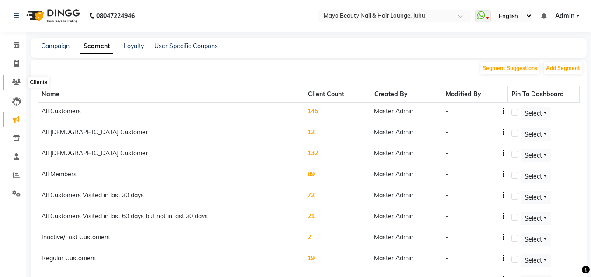
click at [16, 78] on span at bounding box center [16, 82] width 15 height 10
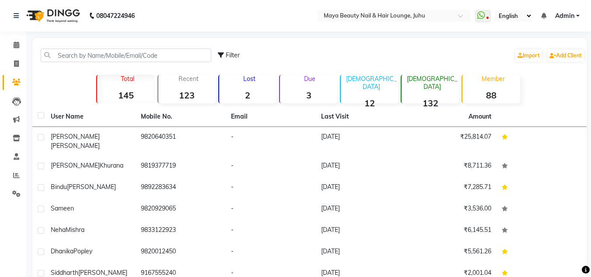
click at [303, 96] on strong "3" at bounding box center [308, 95] width 57 height 11
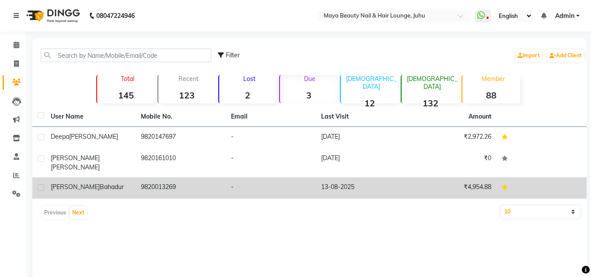
click at [168, 178] on td "9820013269" at bounding box center [181, 187] width 90 height 21
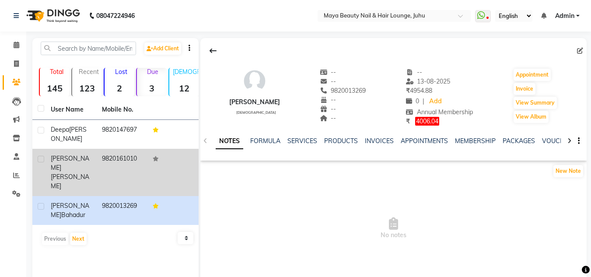
click at [129, 158] on td "9820161010" at bounding box center [122, 172] width 51 height 47
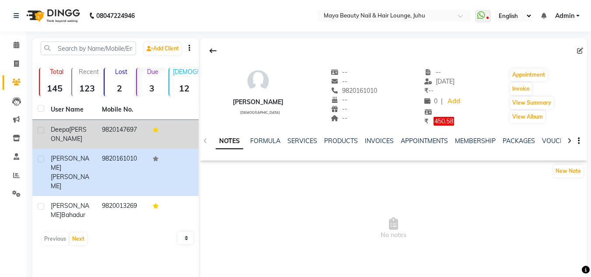
click at [126, 136] on td "9820147697" at bounding box center [122, 134] width 51 height 29
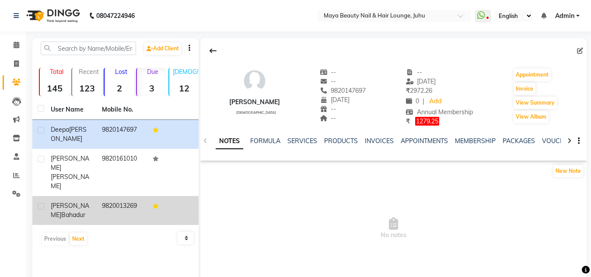
click at [110, 196] on td "9820013269" at bounding box center [122, 210] width 51 height 29
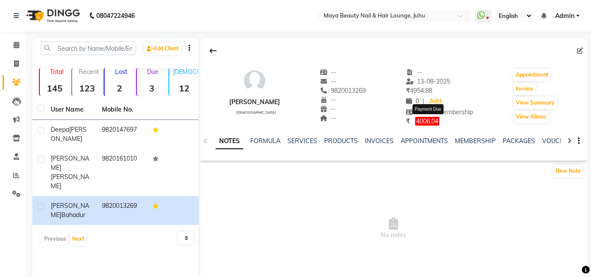
click at [432, 120] on span "4006.04" at bounding box center [427, 121] width 24 height 9
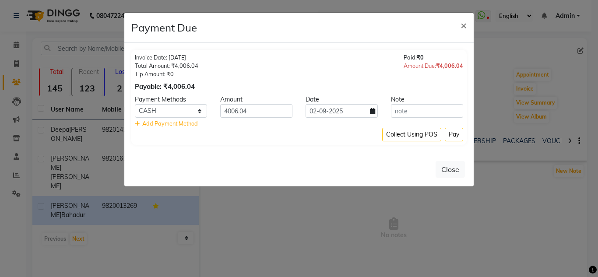
click at [373, 110] on icon at bounding box center [372, 111] width 5 height 6
select select "9"
select select "2025"
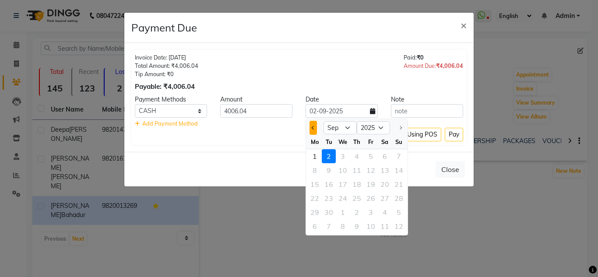
click at [311, 130] on button "Previous month" at bounding box center [313, 128] width 7 height 14
select select "8"
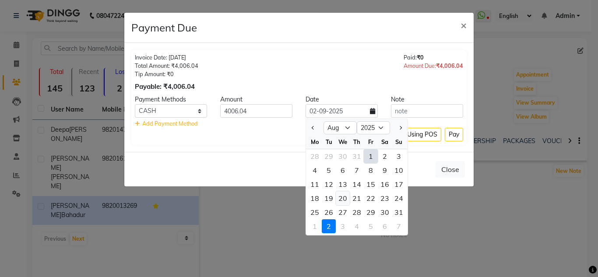
click at [343, 196] on div "20" at bounding box center [343, 198] width 14 height 14
type input "20-08-2025"
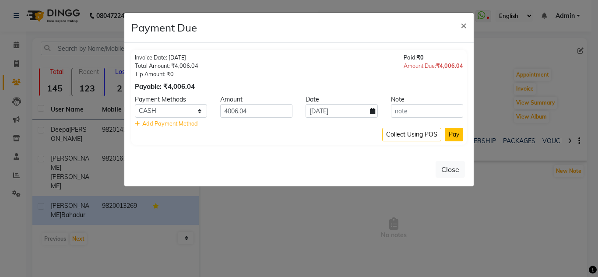
click at [455, 134] on button "Pay" at bounding box center [454, 135] width 18 height 14
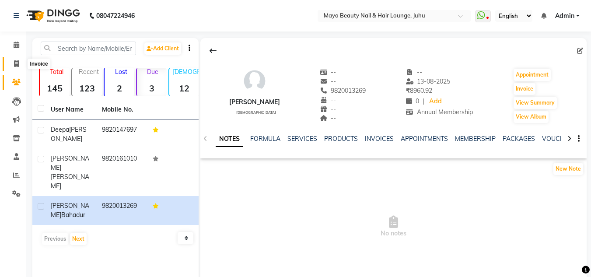
click at [14, 64] on icon at bounding box center [16, 63] width 5 height 7
select select "4023"
select select "service"
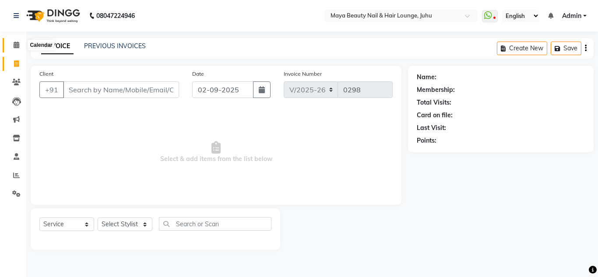
click at [18, 43] on icon at bounding box center [17, 45] width 6 height 7
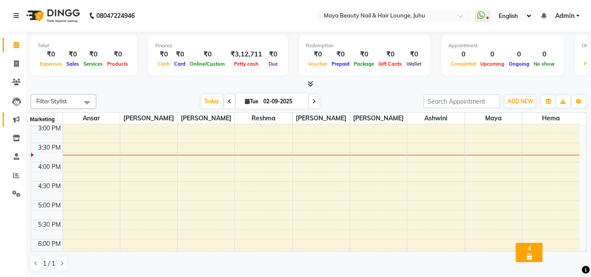
scroll to position [0, 0]
click at [16, 59] on span at bounding box center [16, 64] width 15 height 10
select select "4023"
select select "service"
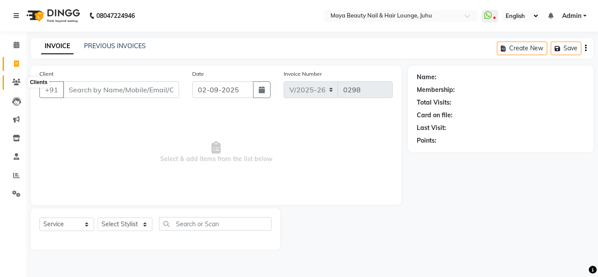
click at [21, 80] on span at bounding box center [16, 82] width 15 height 10
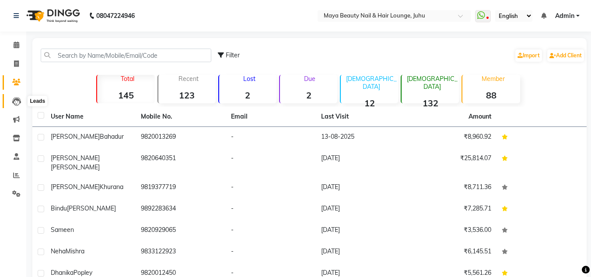
click at [17, 97] on icon at bounding box center [16, 101] width 9 height 9
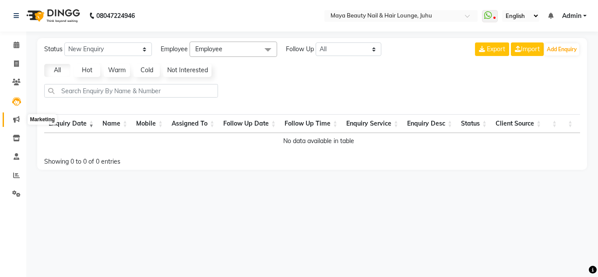
click at [19, 121] on icon at bounding box center [16, 119] width 7 height 7
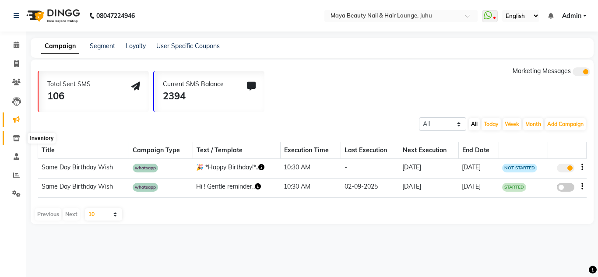
click at [19, 141] on span at bounding box center [16, 139] width 15 height 10
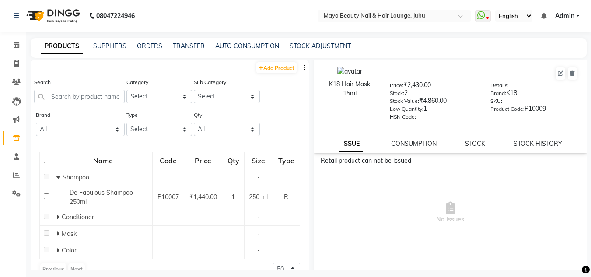
scroll to position [7, 0]
click at [16, 157] on icon at bounding box center [17, 156] width 6 height 7
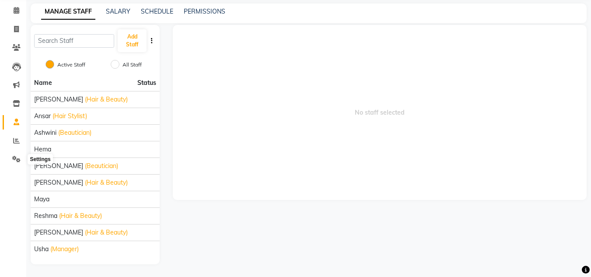
scroll to position [35, 0]
click at [535, 141] on span "No staff selected" at bounding box center [380, 112] width 414 height 175
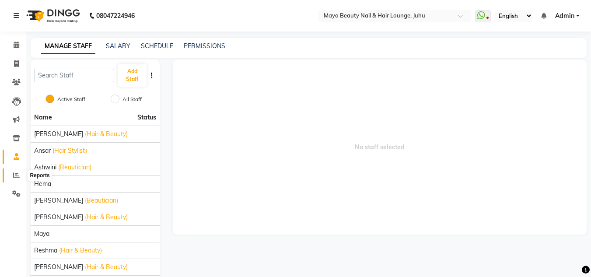
click at [18, 174] on icon at bounding box center [16, 175] width 7 height 7
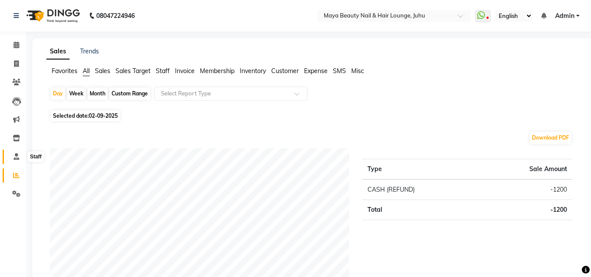
click at [17, 157] on icon at bounding box center [17, 156] width 6 height 7
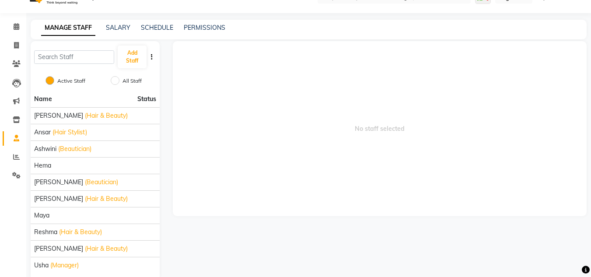
scroll to position [35, 0]
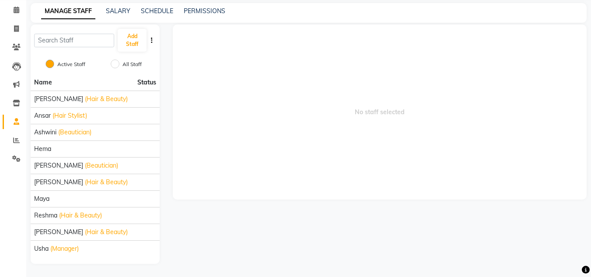
click at [0, 153] on li "Settings" at bounding box center [13, 159] width 26 height 19
click at [14, 139] on icon at bounding box center [16, 140] width 7 height 7
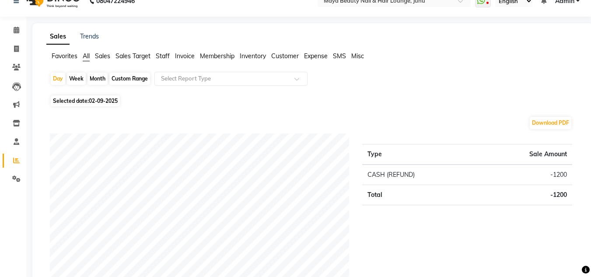
scroll to position [14, 0]
click at [55, 81] on div "Day" at bounding box center [58, 80] width 14 height 12
select select "9"
select select "2025"
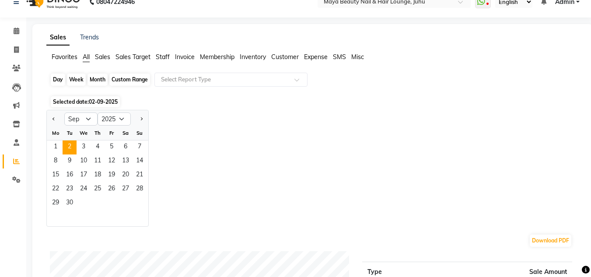
click at [55, 81] on div "Day" at bounding box center [58, 80] width 14 height 12
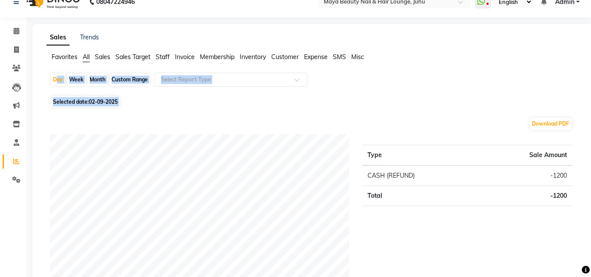
drag, startPoint x: 55, startPoint y: 81, endPoint x: 287, endPoint y: 96, distance: 232.5
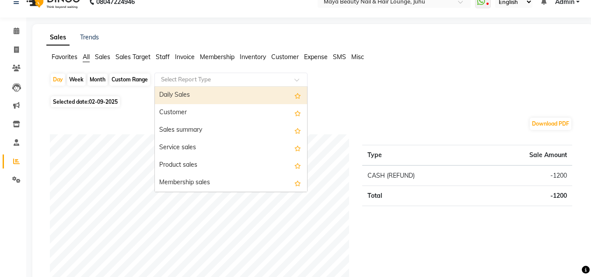
click at [298, 78] on span at bounding box center [300, 82] width 11 height 9
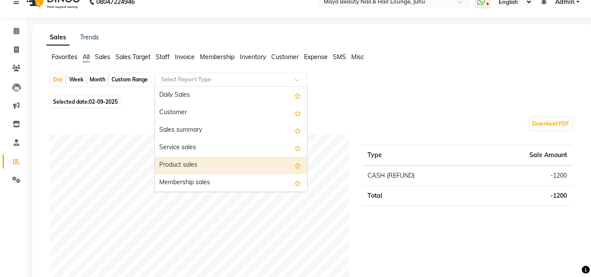
click at [264, 166] on div "Product sales" at bounding box center [231, 166] width 152 height 18
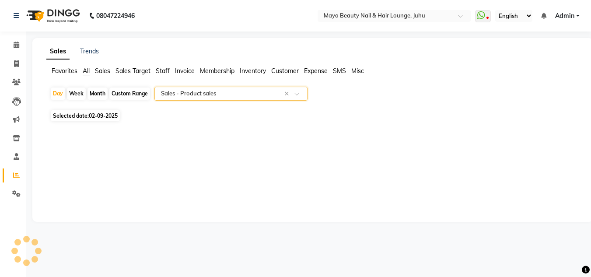
scroll to position [0, 0]
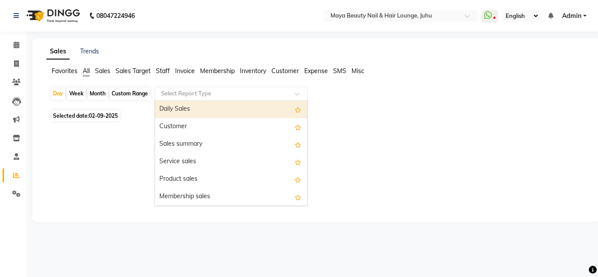
click at [301, 95] on span at bounding box center [300, 96] width 11 height 9
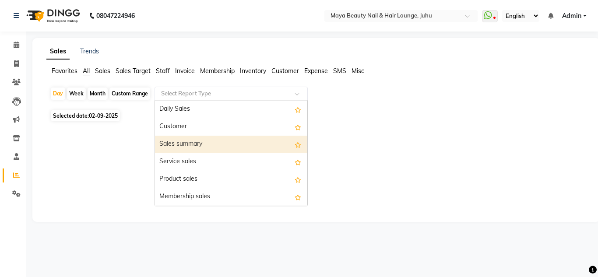
click at [282, 140] on div "Sales summary" at bounding box center [231, 145] width 152 height 18
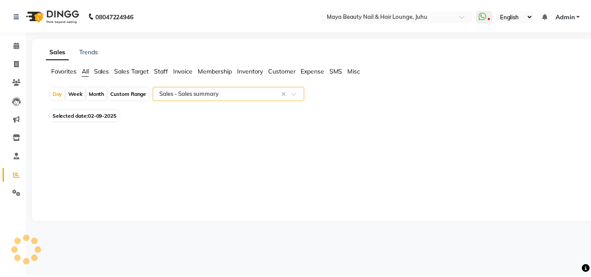
select select "full_report"
select select "csv"
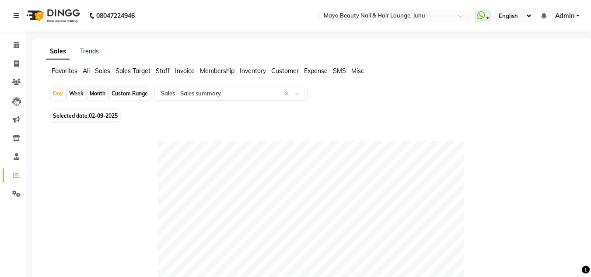
click at [118, 118] on span "02-09-2025" at bounding box center [103, 116] width 29 height 7
select select "9"
select select "2025"
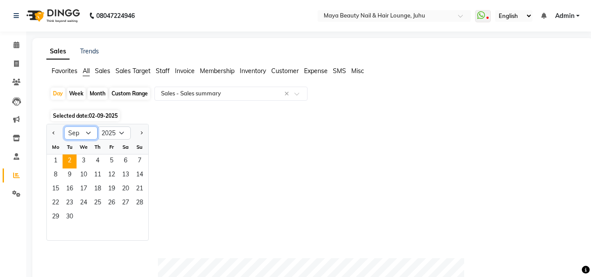
click at [87, 135] on select "Jan Feb Mar Apr May Jun Jul Aug Sep Oct Nov Dec" at bounding box center [80, 133] width 33 height 13
select select "8"
click at [64, 127] on select "Jan Feb Mar Apr May Jun Jul Aug Sep Oct Nov Dec" at bounding box center [80, 133] width 33 height 13
click at [67, 225] on div at bounding box center [98, 233] width 102 height 16
click at [127, 217] on span "30" at bounding box center [126, 218] width 14 height 14
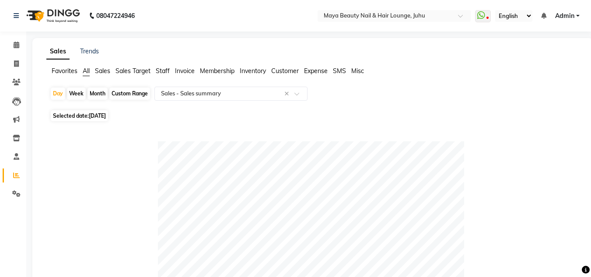
click at [85, 118] on span "Selected date: 30-08-2025" at bounding box center [79, 115] width 57 height 11
select select "8"
select select "2025"
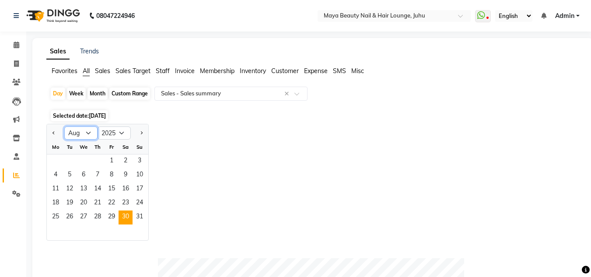
click at [85, 129] on select "Jan Feb Mar Apr May Jun Jul Aug Sep Oct Nov Dec" at bounding box center [80, 133] width 33 height 13
select select "6"
click at [64, 127] on select "Jan Feb Mar Apr May Jun Jul Aug Sep Oct Nov Dec" at bounding box center [80, 133] width 33 height 13
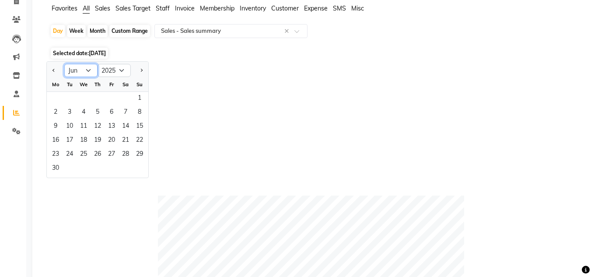
scroll to position [66, 0]
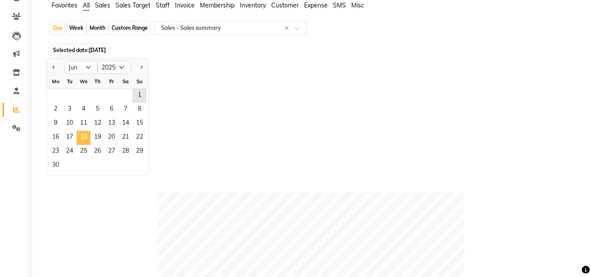
click at [85, 135] on span "18" at bounding box center [84, 138] width 14 height 14
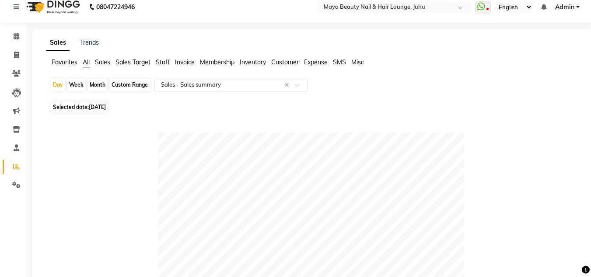
scroll to position [0, 0]
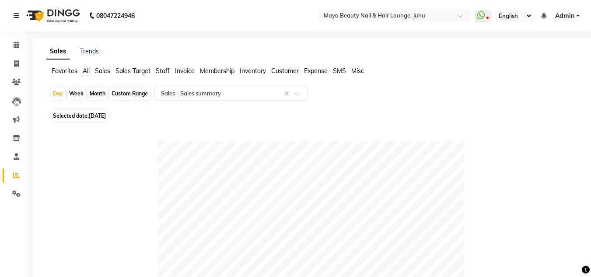
click at [92, 95] on div "Month" at bounding box center [98, 94] width 20 height 12
select select "6"
select select "2025"
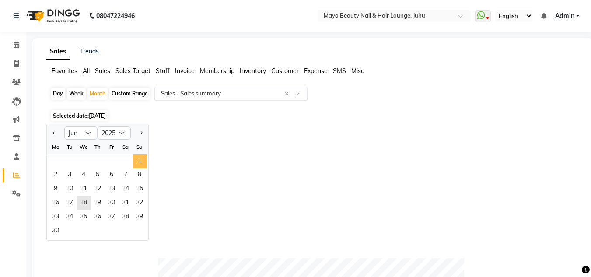
click at [141, 161] on span "1" at bounding box center [140, 162] width 14 height 14
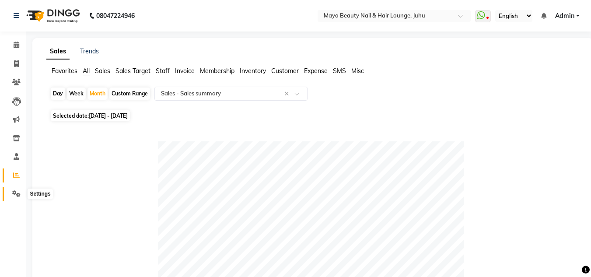
click at [18, 194] on icon at bounding box center [16, 193] width 8 height 7
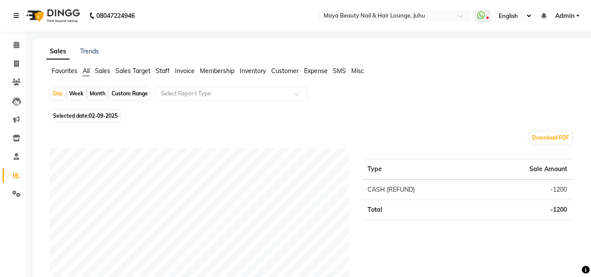
click at [19, 16] on link at bounding box center [18, 16] width 9 height 25
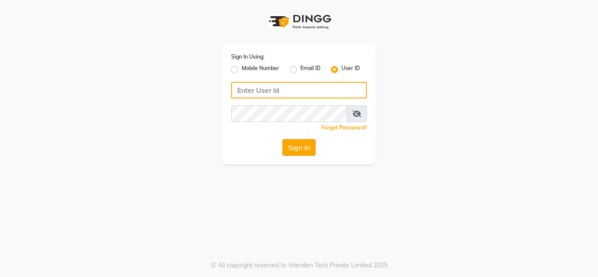
type input "mayahairandbeauty"
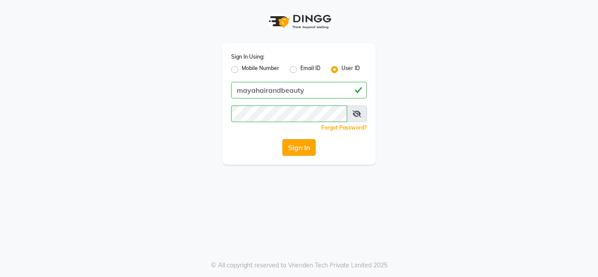
click at [307, 151] on button "Sign In" at bounding box center [298, 147] width 33 height 17
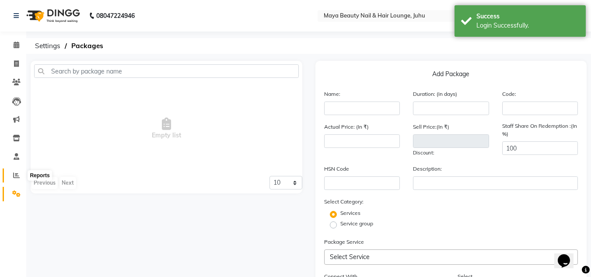
click at [20, 176] on span at bounding box center [16, 176] width 15 height 10
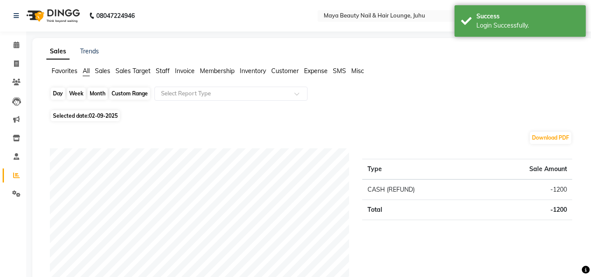
click at [60, 90] on div "Day" at bounding box center [58, 94] width 14 height 12
select select "9"
select select "2025"
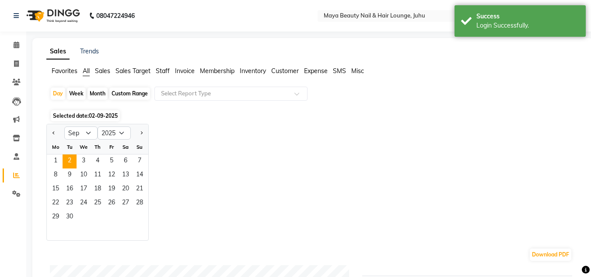
click at [49, 134] on div at bounding box center [56, 133] width 18 height 14
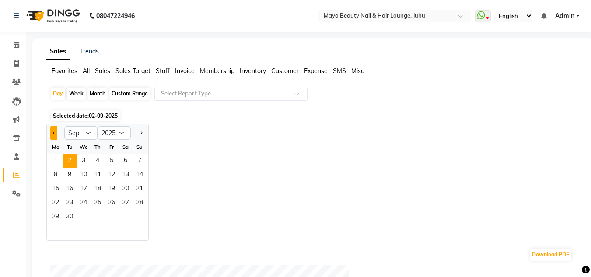
click at [53, 133] on span "Previous month" at bounding box center [54, 132] width 3 height 3
click at [142, 131] on button "Next month" at bounding box center [141, 133] width 7 height 14
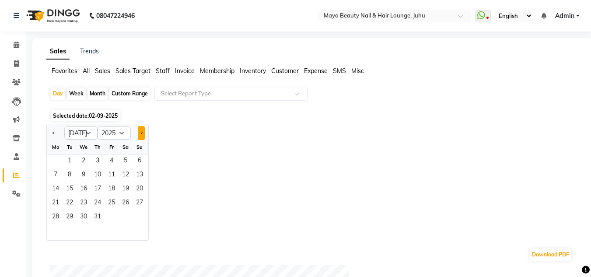
select select "8"
click at [137, 217] on span "31" at bounding box center [140, 218] width 14 height 14
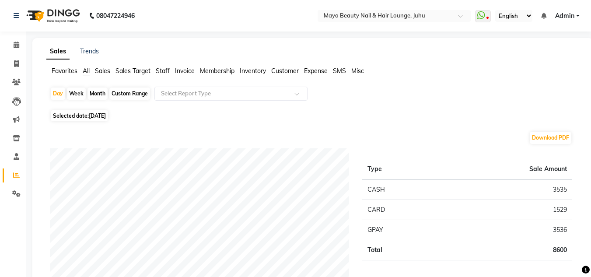
click at [162, 71] on span "Staff" at bounding box center [163, 71] width 14 height 8
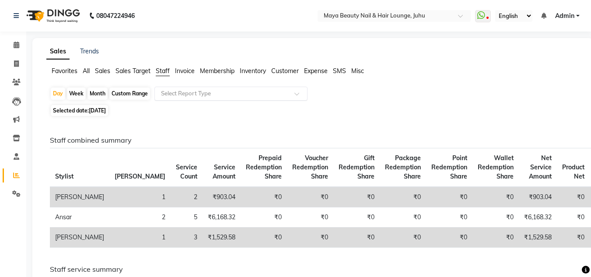
click at [188, 94] on input "text" at bounding box center [222, 93] width 126 height 9
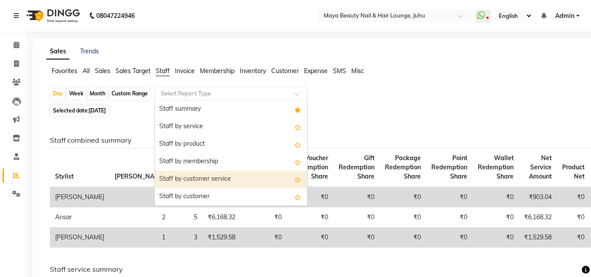
click at [204, 177] on div "Staff by customer service" at bounding box center [231, 180] width 152 height 18
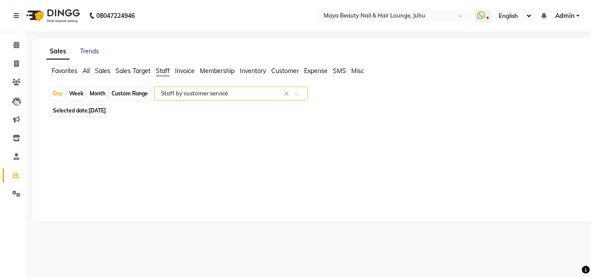
select select "full_report"
select select "csv"
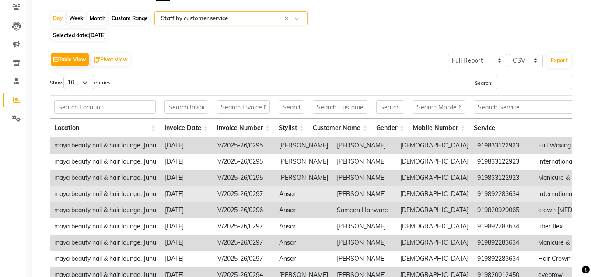
scroll to position [70, 0]
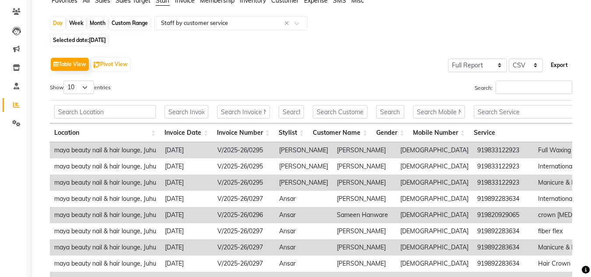
click at [560, 63] on button "Export" at bounding box center [560, 65] width 24 height 15
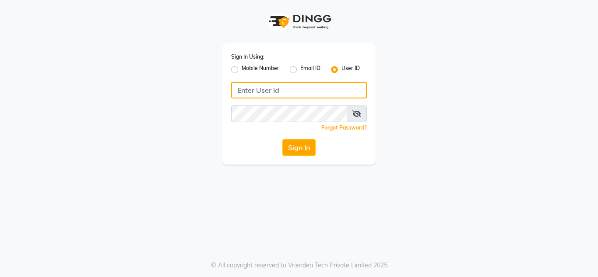
type input "mayahairandbeauty"
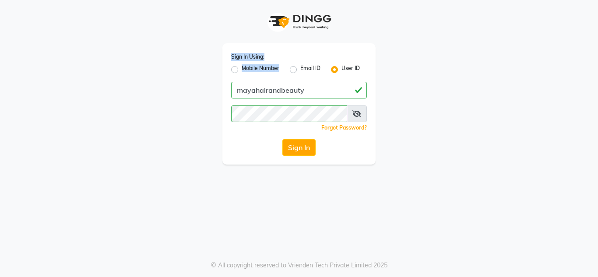
drag, startPoint x: 220, startPoint y: 63, endPoint x: 235, endPoint y: 70, distance: 16.5
click at [235, 70] on div "Sign In Using: Mobile Number Email ID User ID mayahairandbeauty Remember me For…" at bounding box center [299, 82] width 166 height 165
click at [242, 71] on label "Mobile Number" at bounding box center [261, 69] width 38 height 11
click at [242, 70] on input "Mobile Number" at bounding box center [245, 67] width 6 height 6
radio input "true"
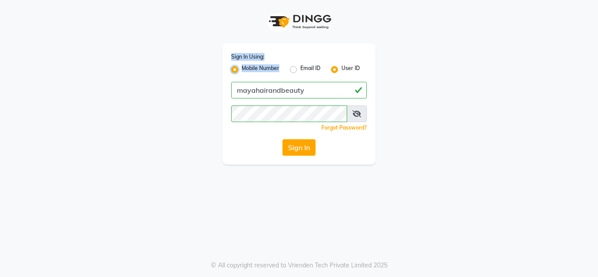
radio input "false"
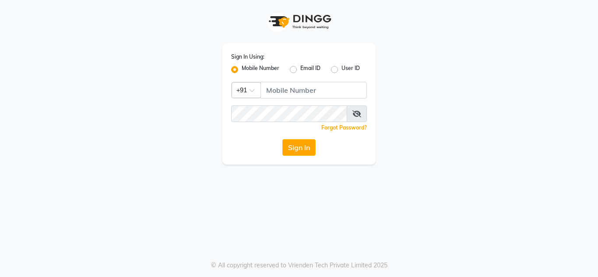
click at [242, 67] on label "Mobile Number" at bounding box center [261, 69] width 38 height 11
click at [242, 67] on input "Mobile Number" at bounding box center [245, 67] width 6 height 6
click at [242, 70] on label "Mobile Number" at bounding box center [261, 69] width 38 height 11
click at [242, 70] on input "Mobile Number" at bounding box center [245, 67] width 6 height 6
click at [242, 70] on label "Mobile Number" at bounding box center [261, 69] width 38 height 11
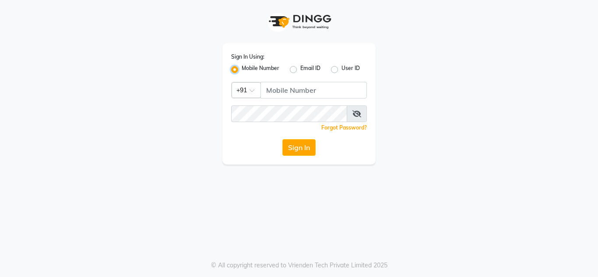
click at [242, 70] on input "Mobile Number" at bounding box center [245, 67] width 6 height 6
click at [292, 144] on button "Sign In" at bounding box center [298, 147] width 33 height 17
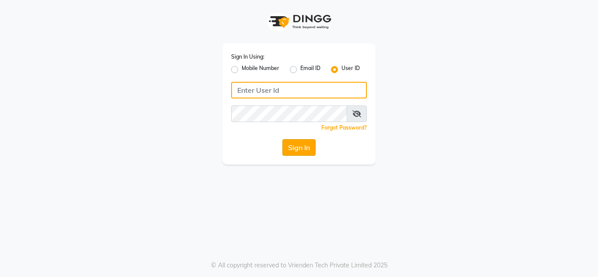
type input "mayahairandbeauty"
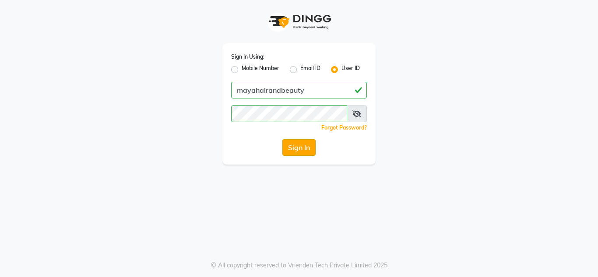
click at [306, 152] on button "Sign In" at bounding box center [298, 147] width 33 height 17
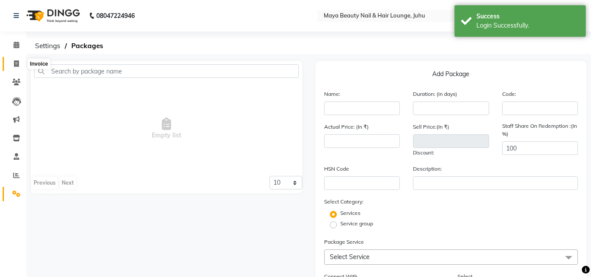
click at [14, 61] on icon at bounding box center [16, 63] width 5 height 7
select select "4023"
select select "service"
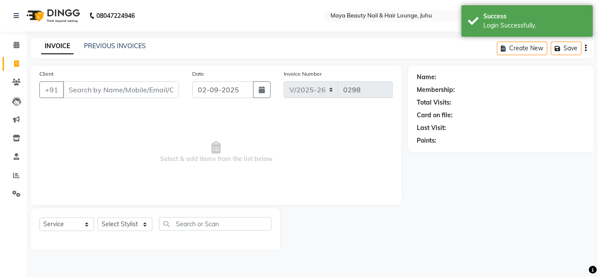
click at [116, 82] on input "Client" at bounding box center [121, 89] width 116 height 17
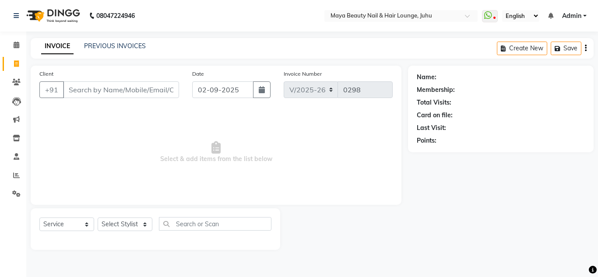
type input "E"
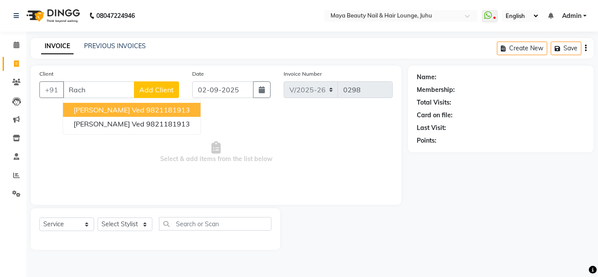
type input "Rachn"
